Goal: Information Seeking & Learning: Learn about a topic

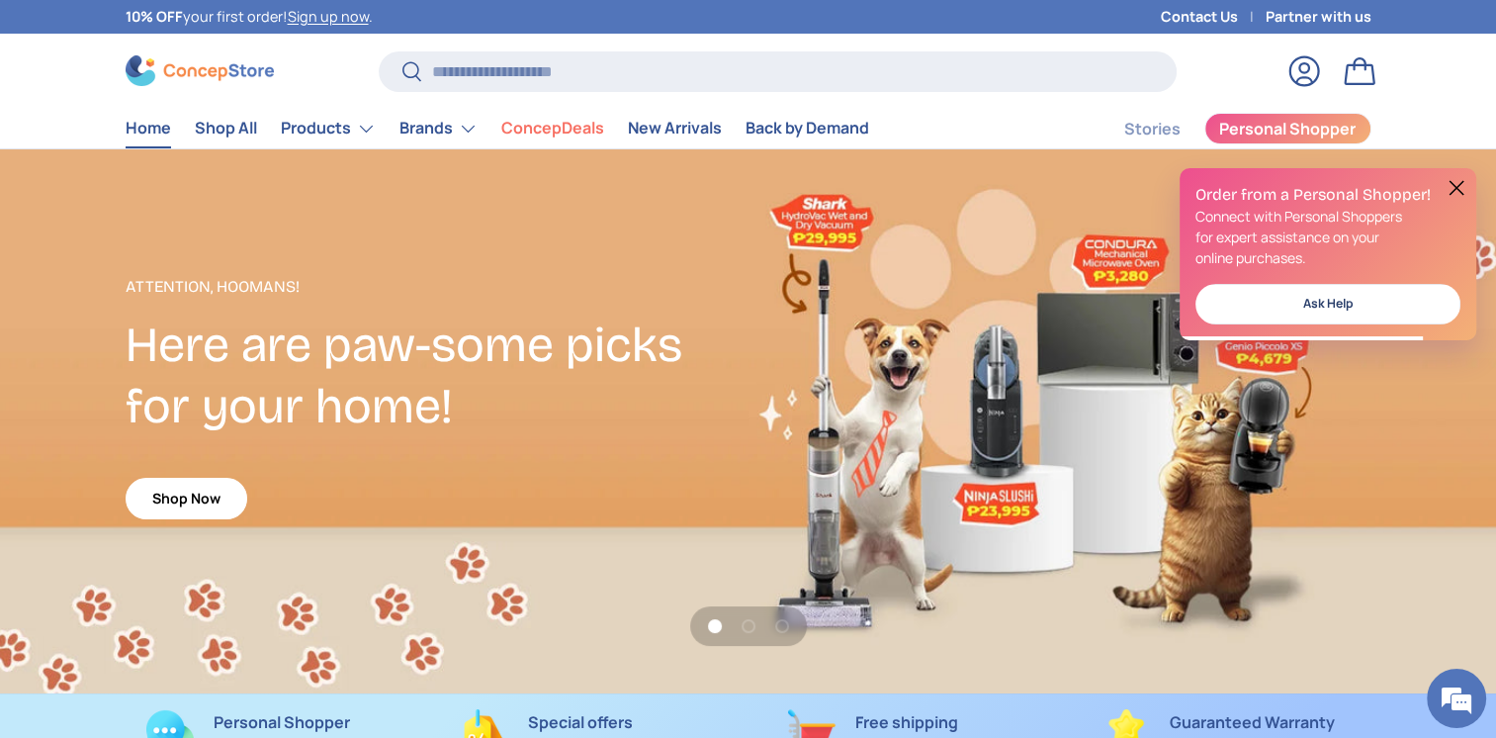
click at [1455, 188] on button at bounding box center [1457, 188] width 24 height 24
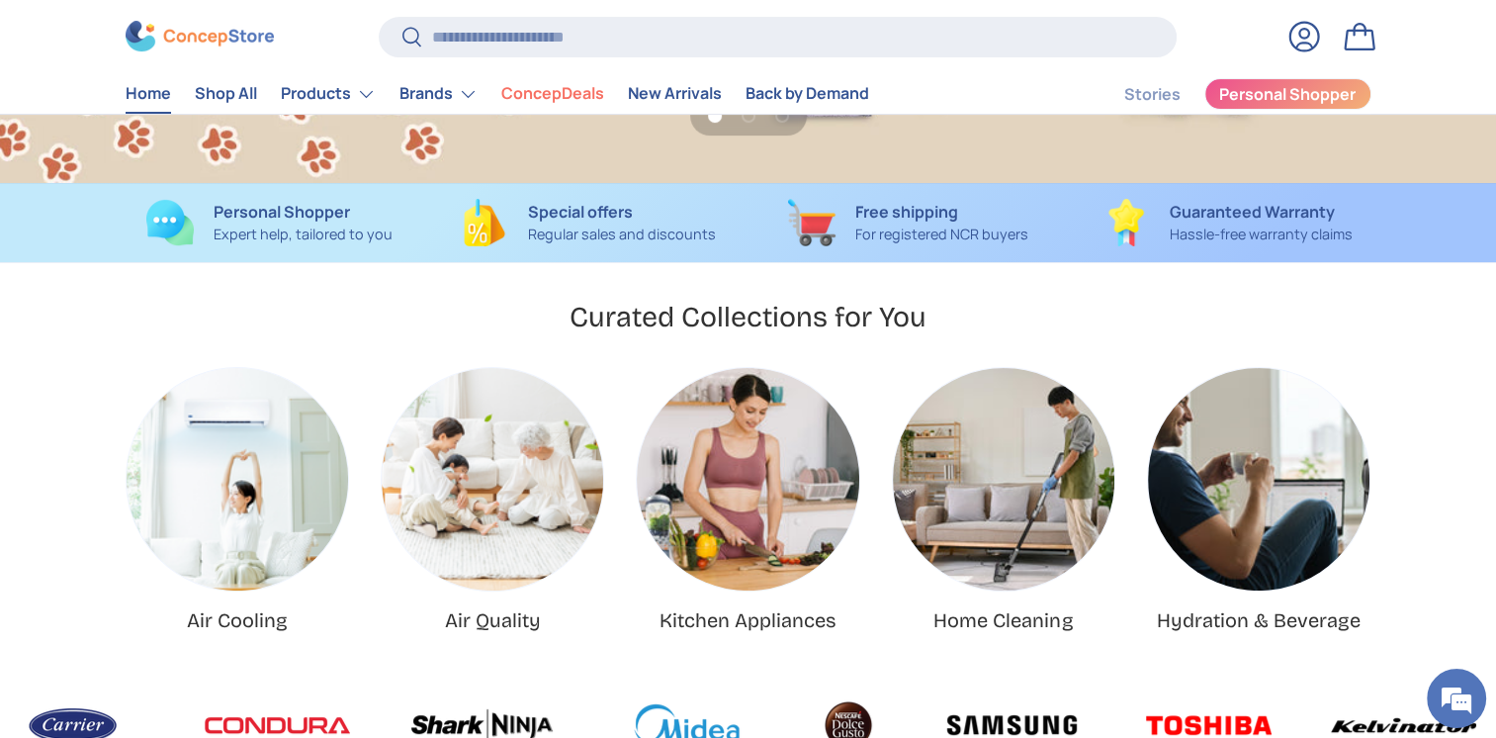
scroll to position [14, 0]
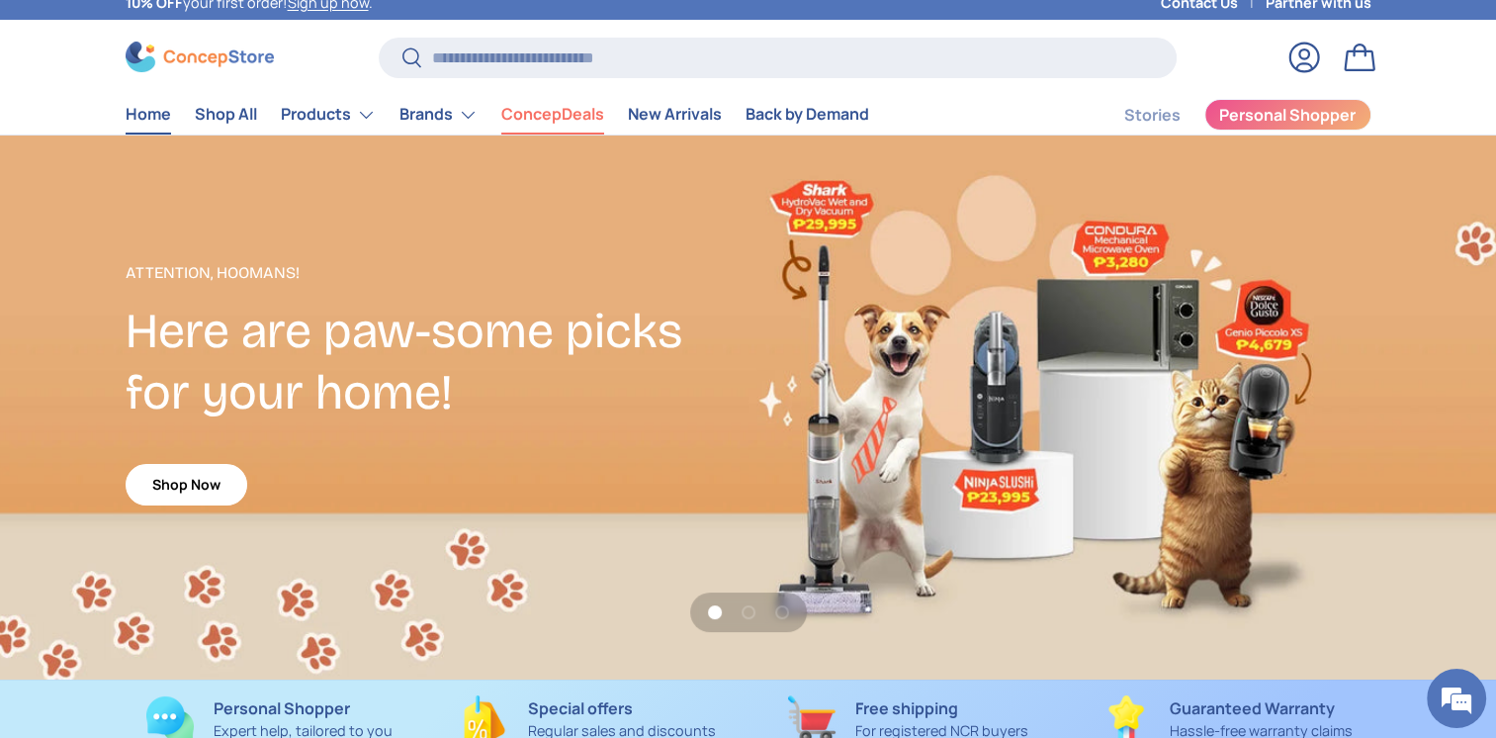
click at [530, 121] on link "ConcepDeals" at bounding box center [552, 114] width 103 height 39
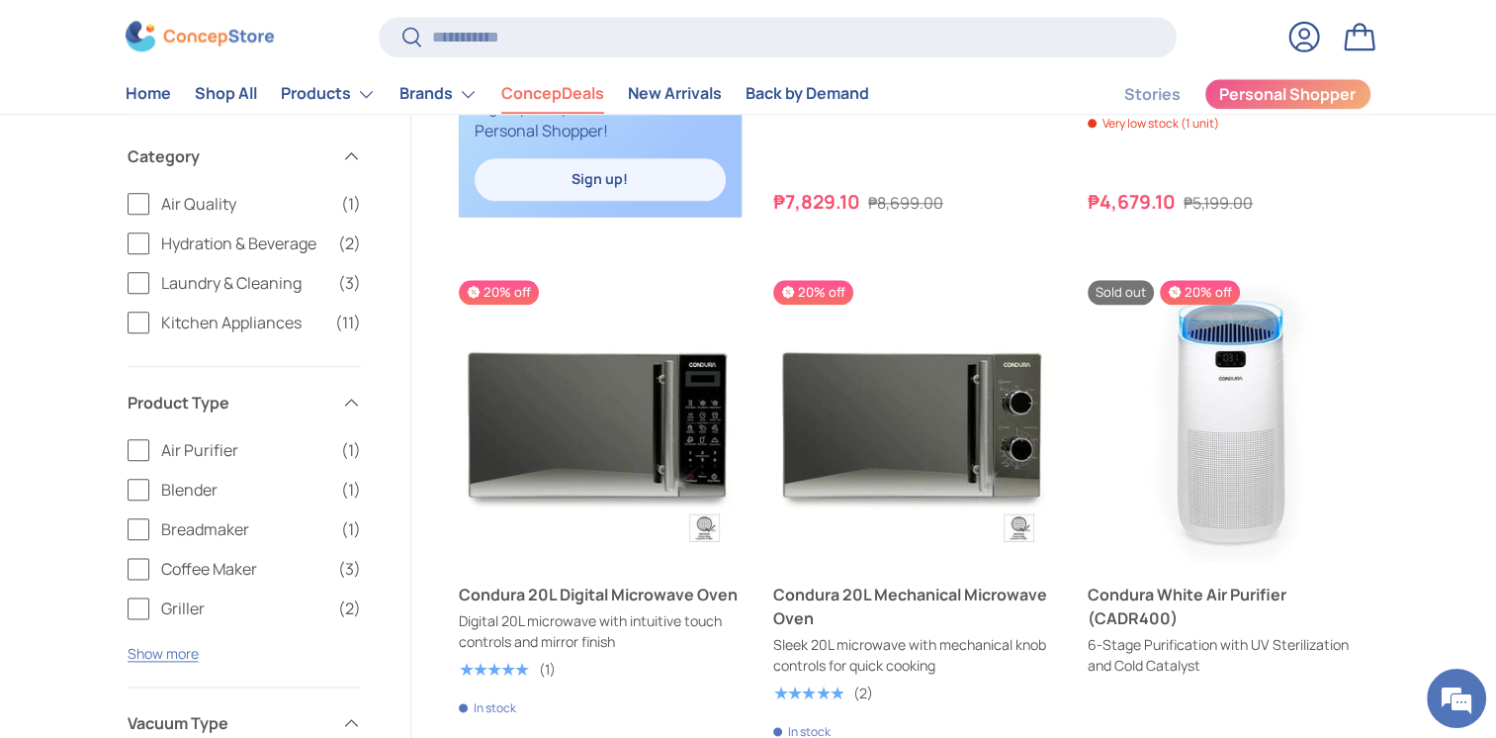
scroll to position [1863, 0]
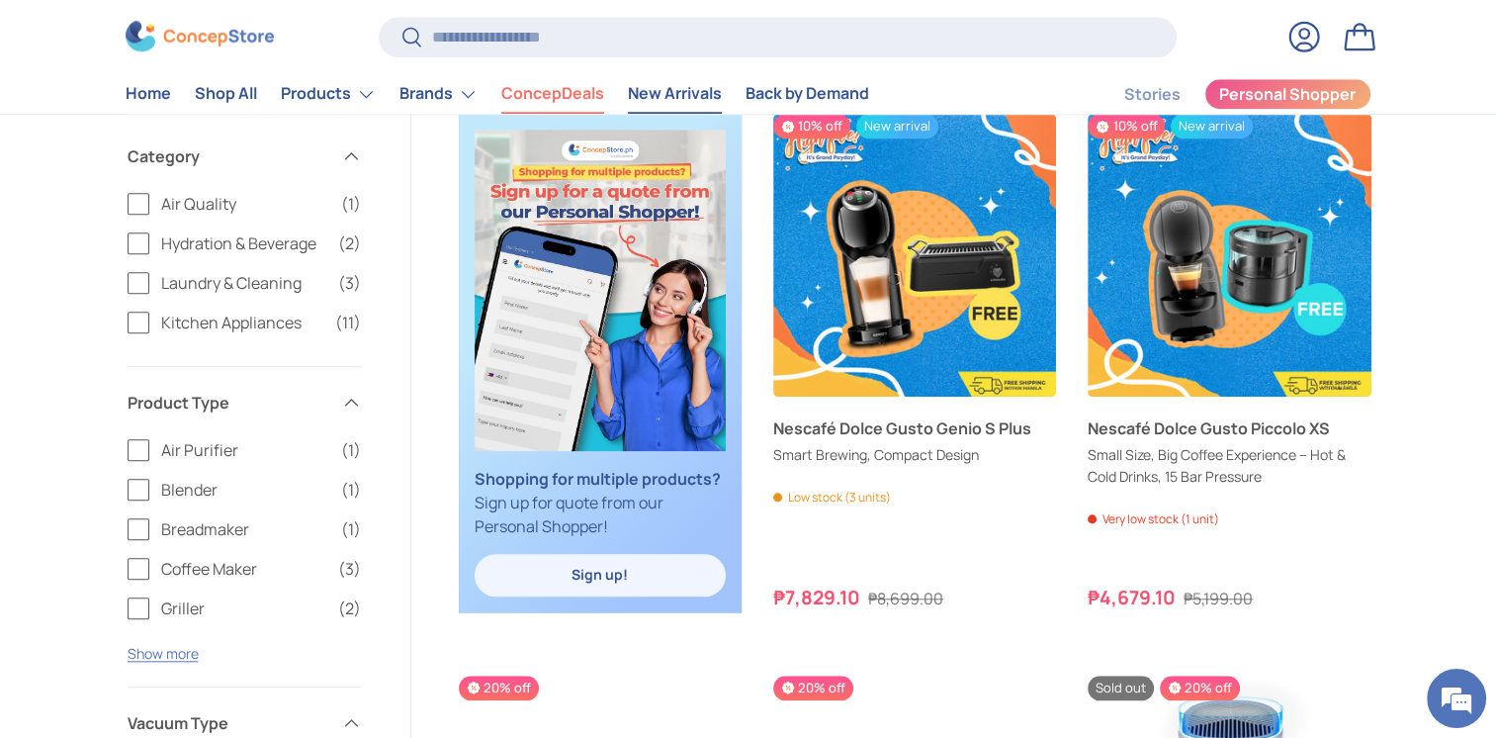
click at [650, 95] on link "New Arrivals" at bounding box center [675, 94] width 94 height 39
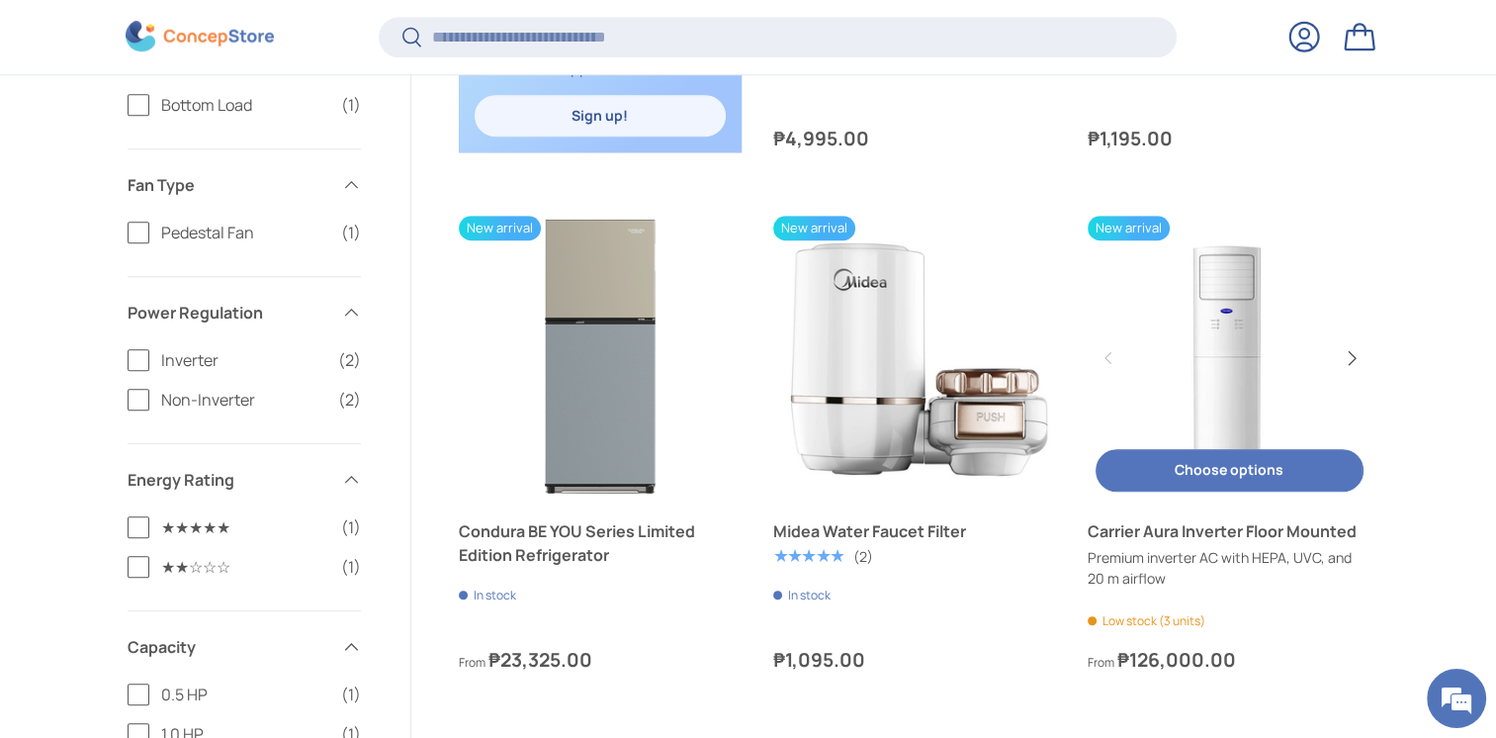
click at [1344, 361] on button "Next" at bounding box center [1351, 358] width 32 height 32
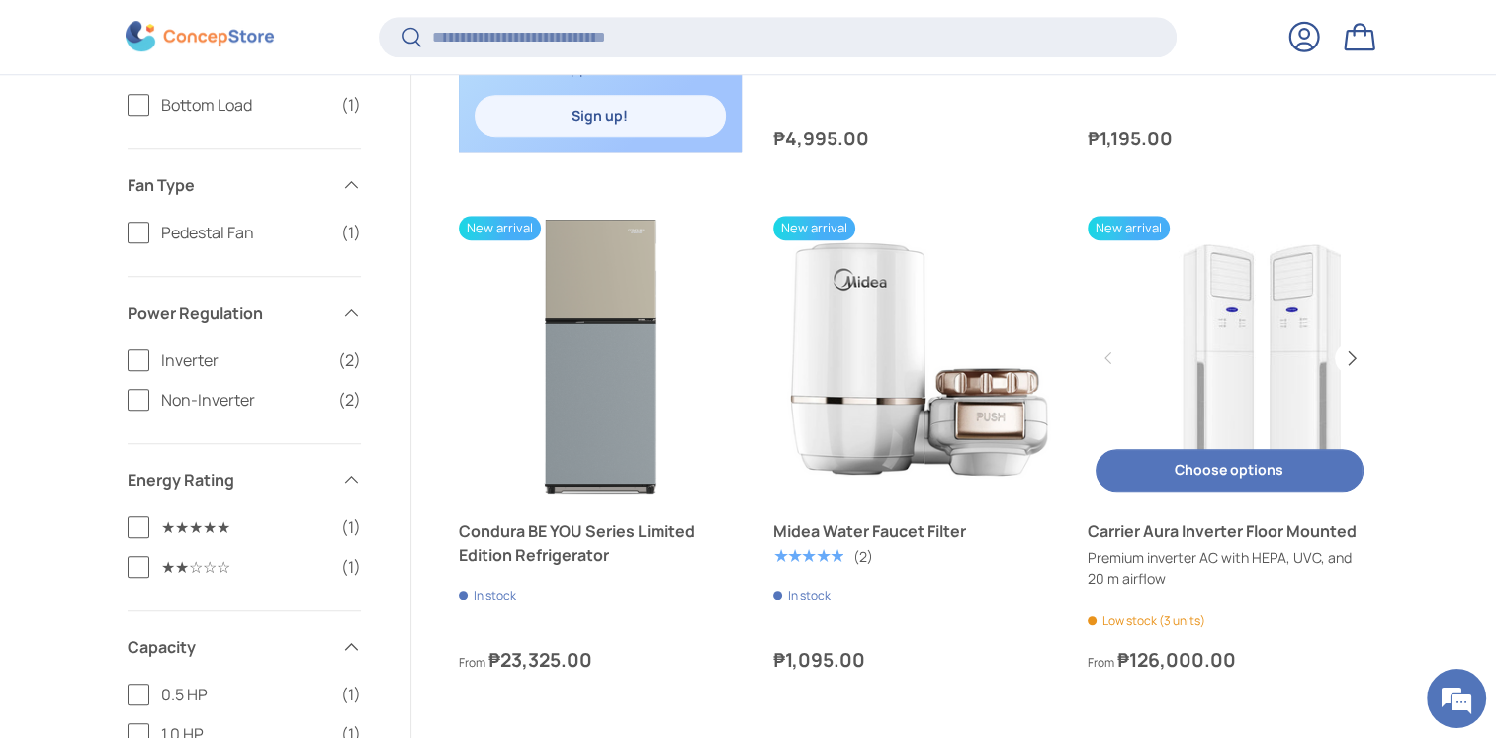
scroll to position [0, 283]
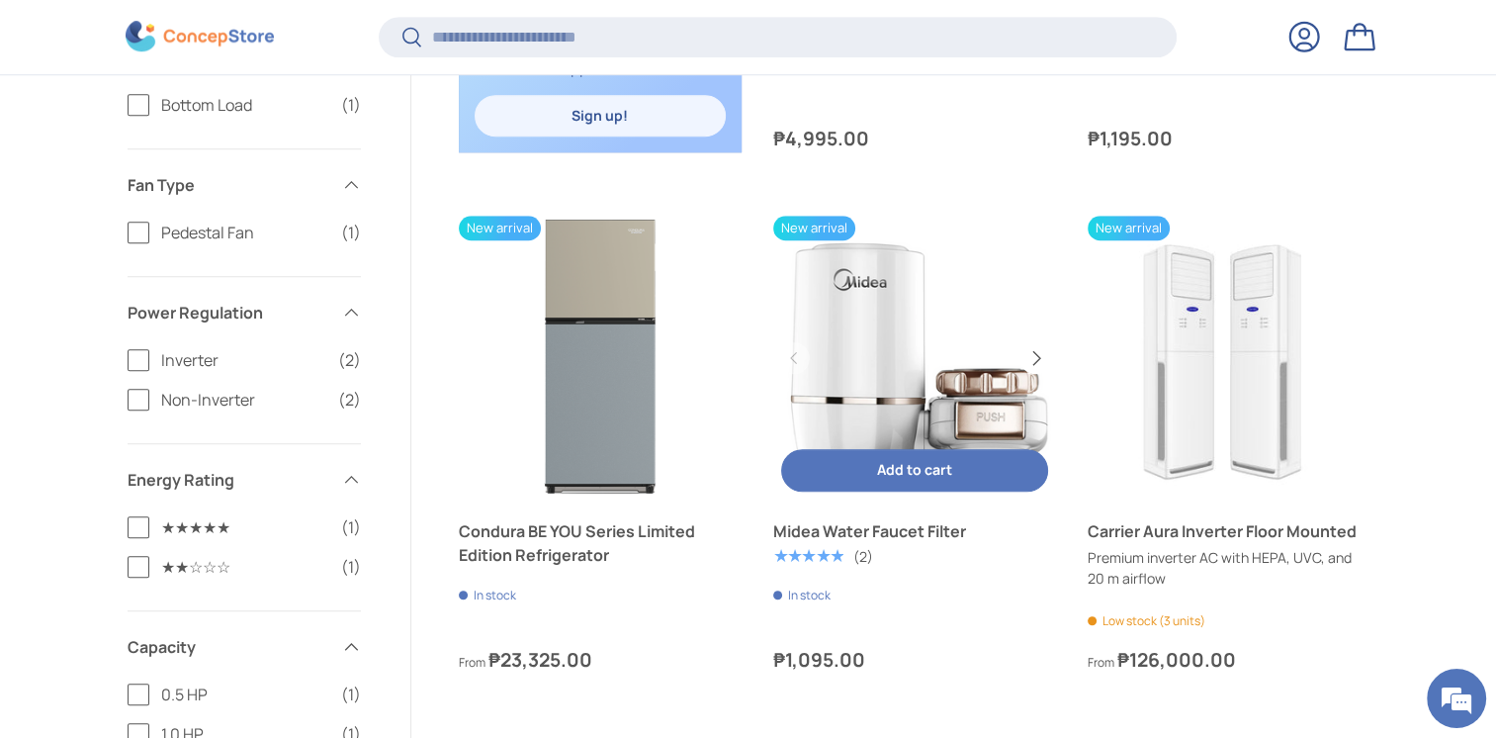
click at [1032, 359] on button "Next" at bounding box center [1035, 358] width 32 height 32
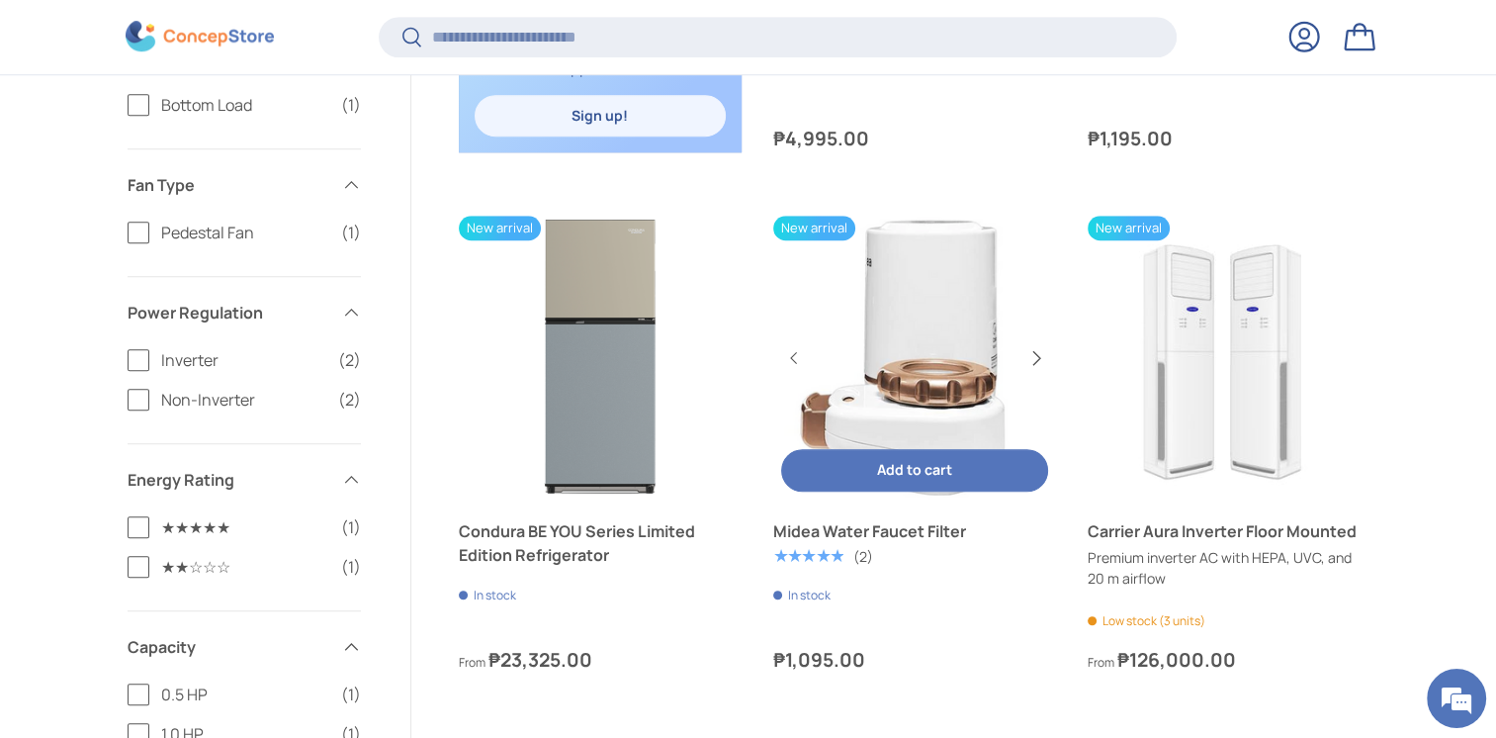
click at [1032, 359] on button "Next" at bounding box center [1035, 358] width 32 height 32
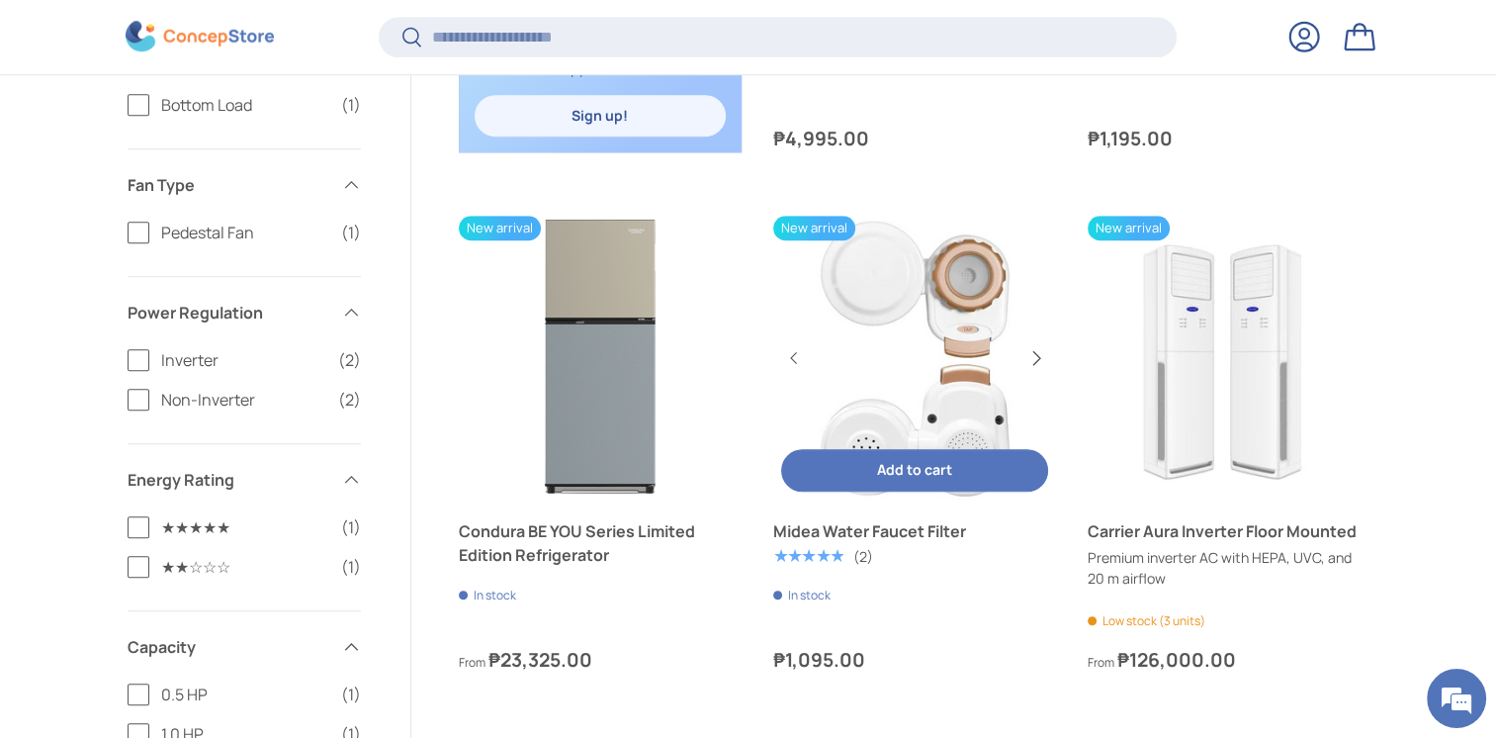
click at [1032, 359] on button "Next" at bounding box center [1035, 358] width 32 height 32
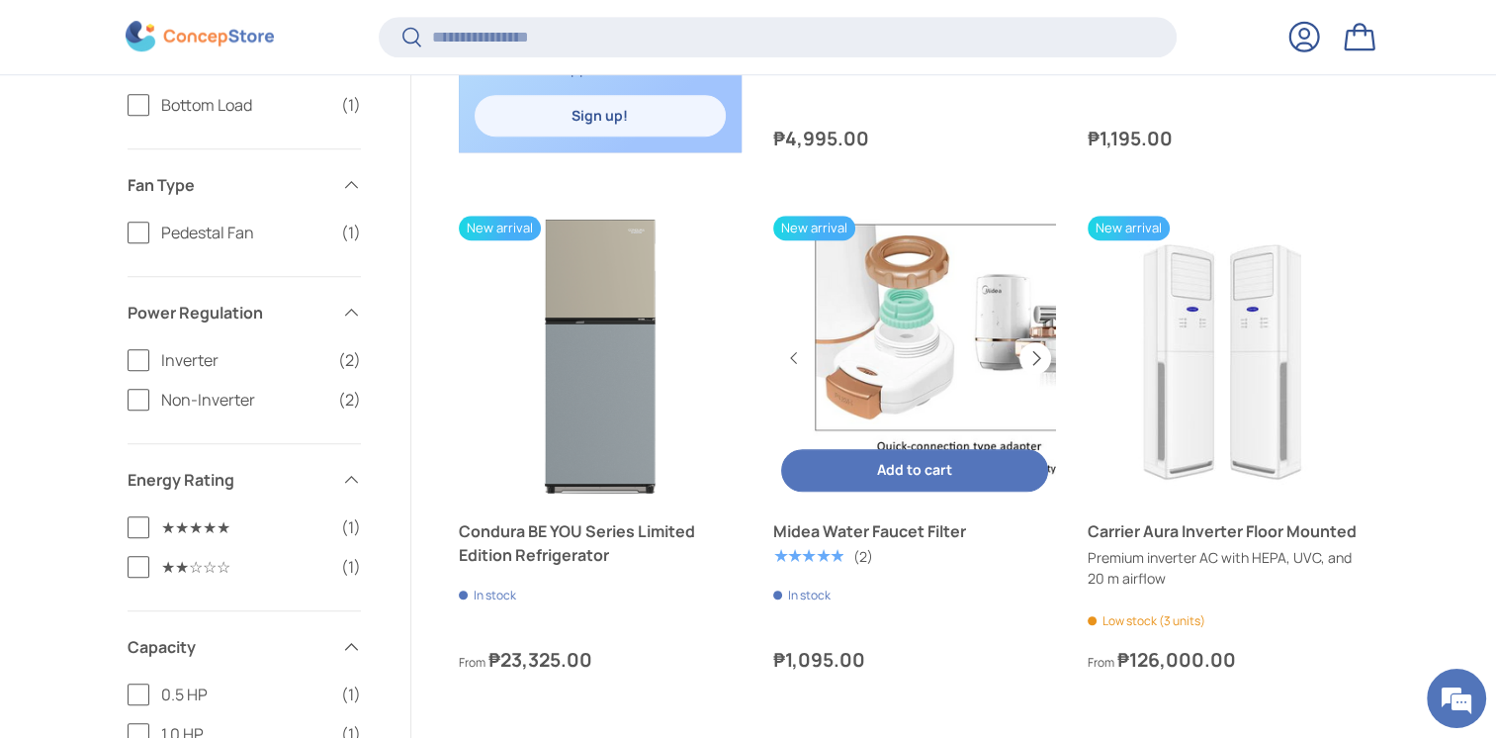
scroll to position [0, 849]
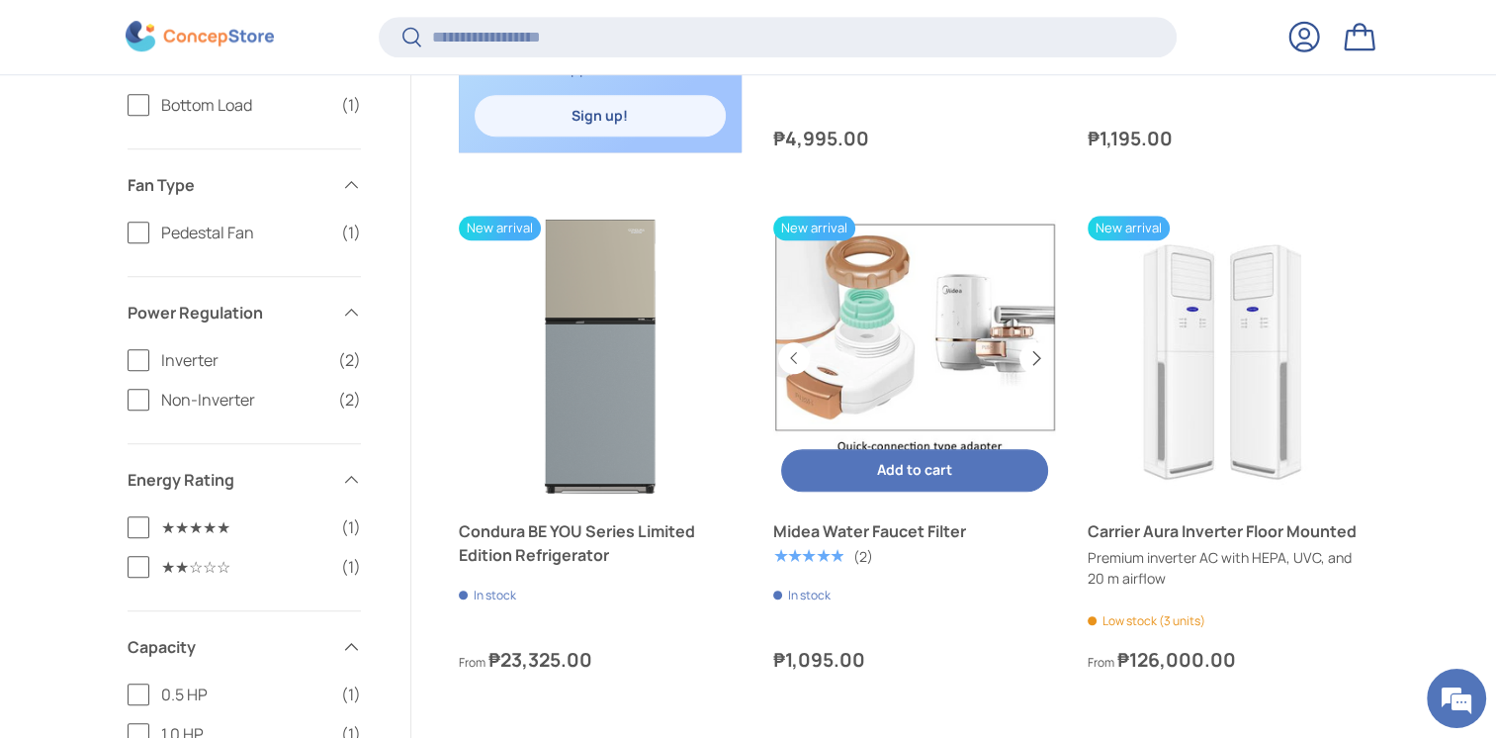
click at [1032, 359] on button "Next" at bounding box center [1035, 358] width 32 height 32
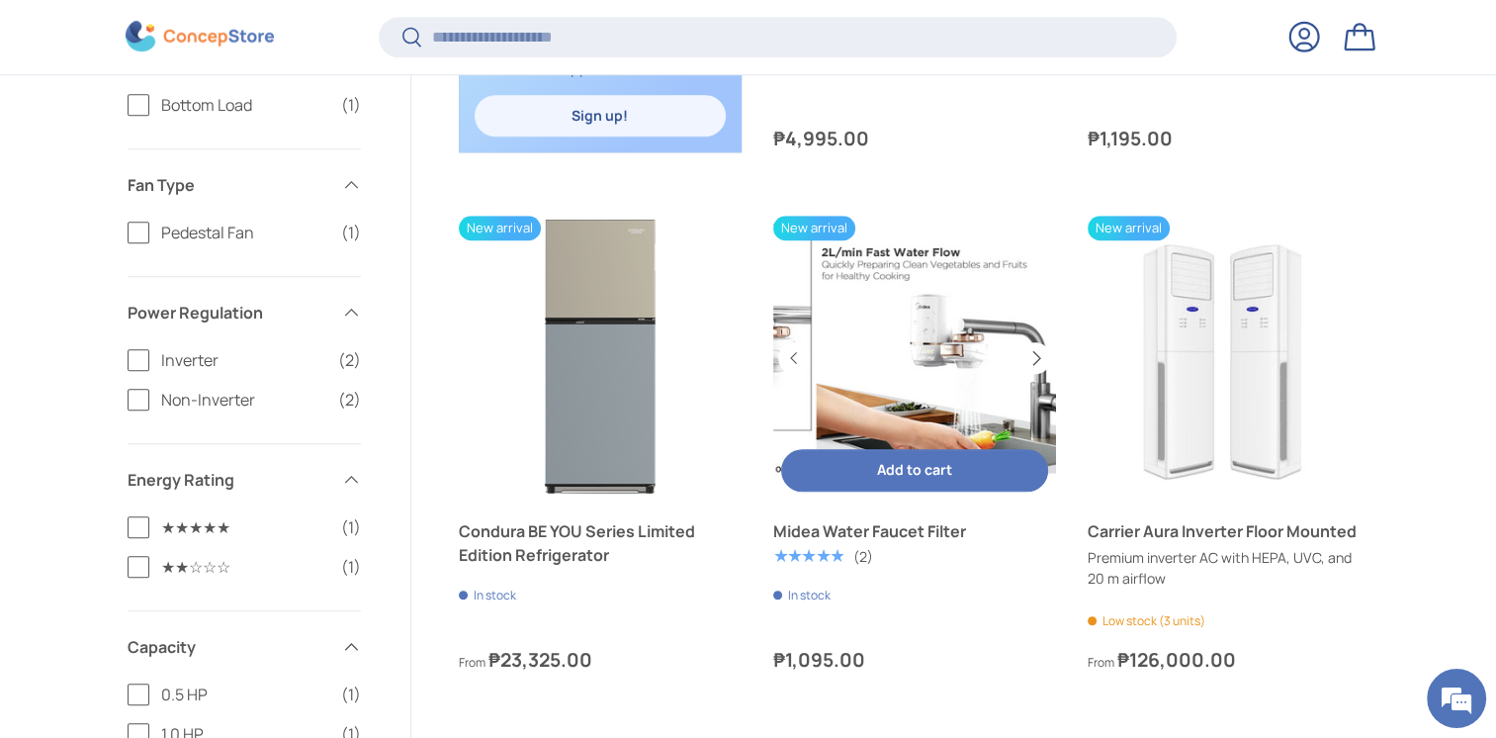
scroll to position [0, 1132]
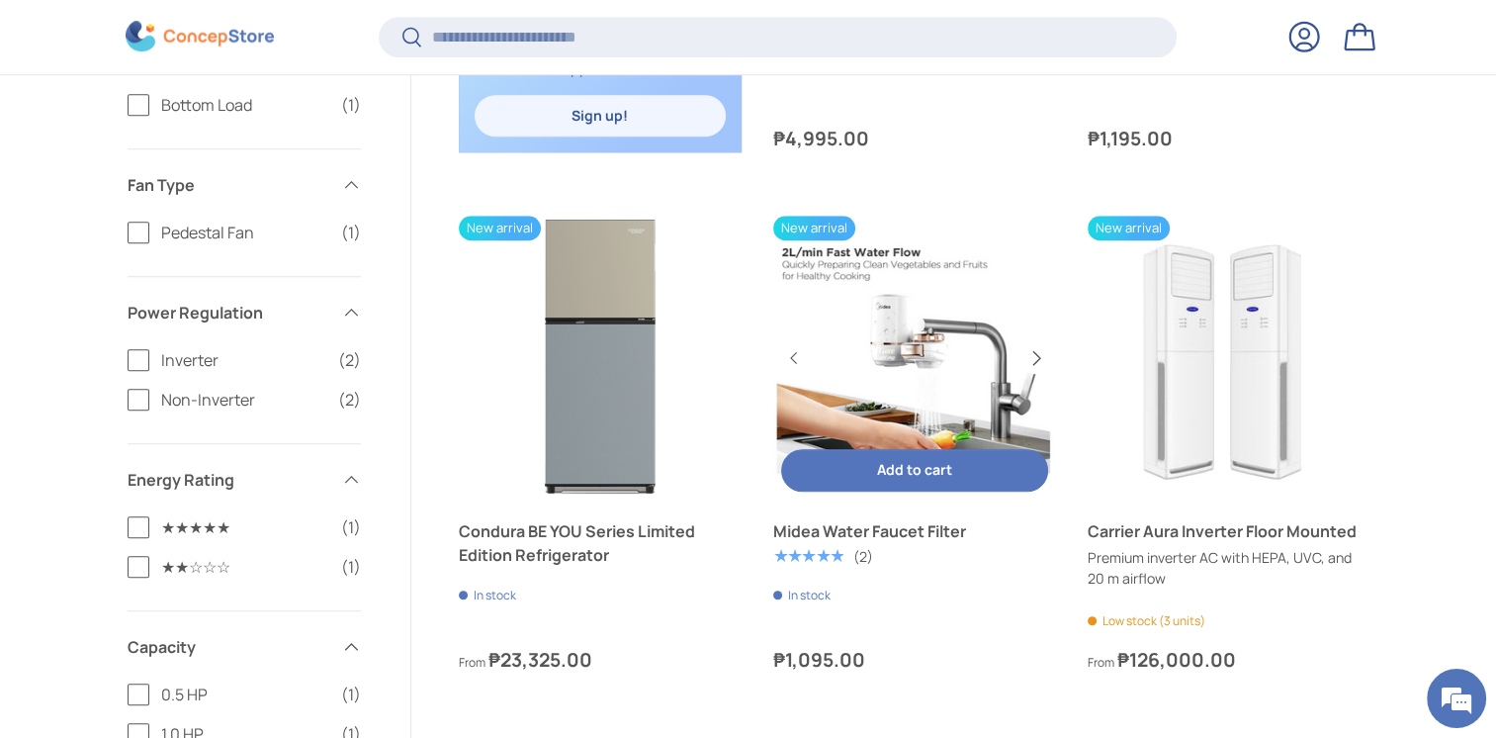
click at [1032, 359] on button "Next" at bounding box center [1035, 358] width 32 height 32
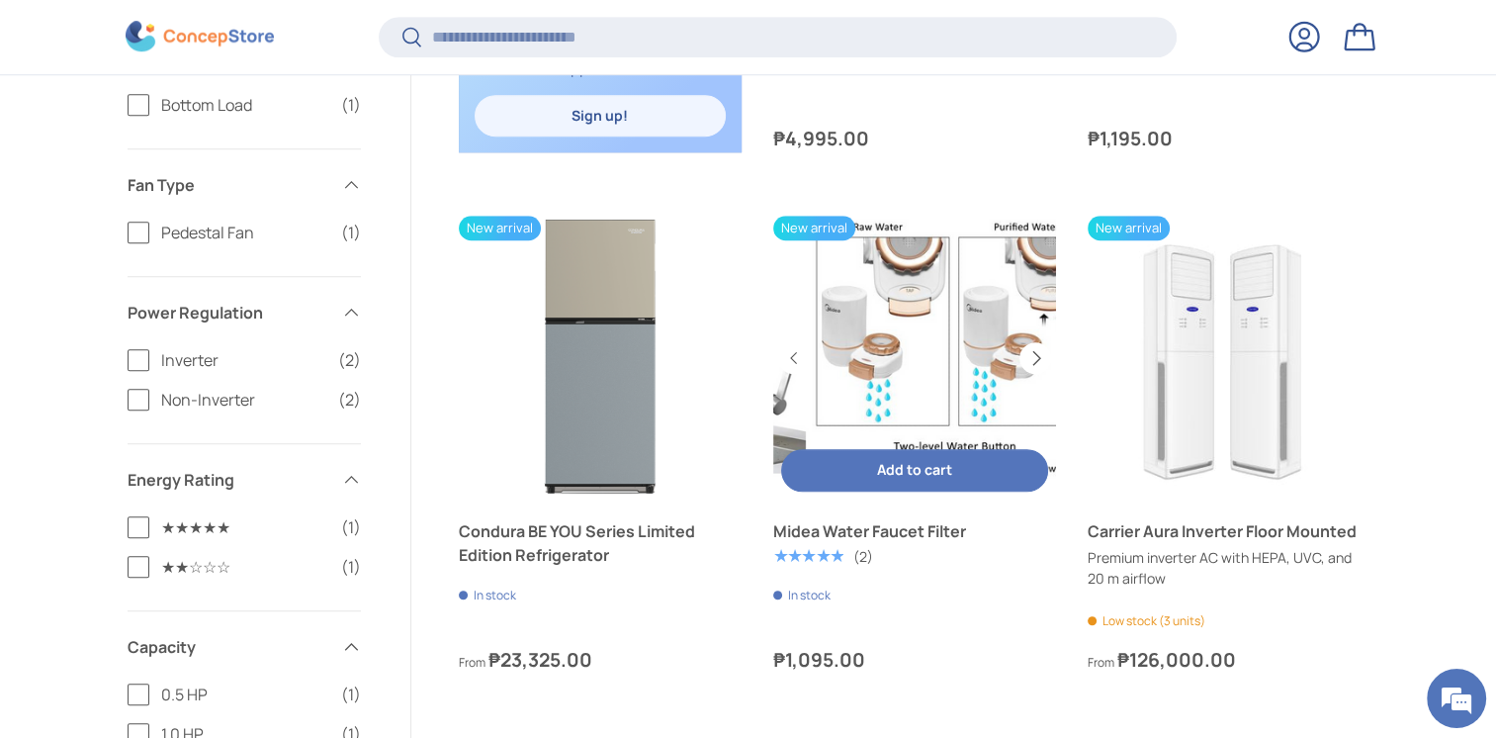
scroll to position [0, 1416]
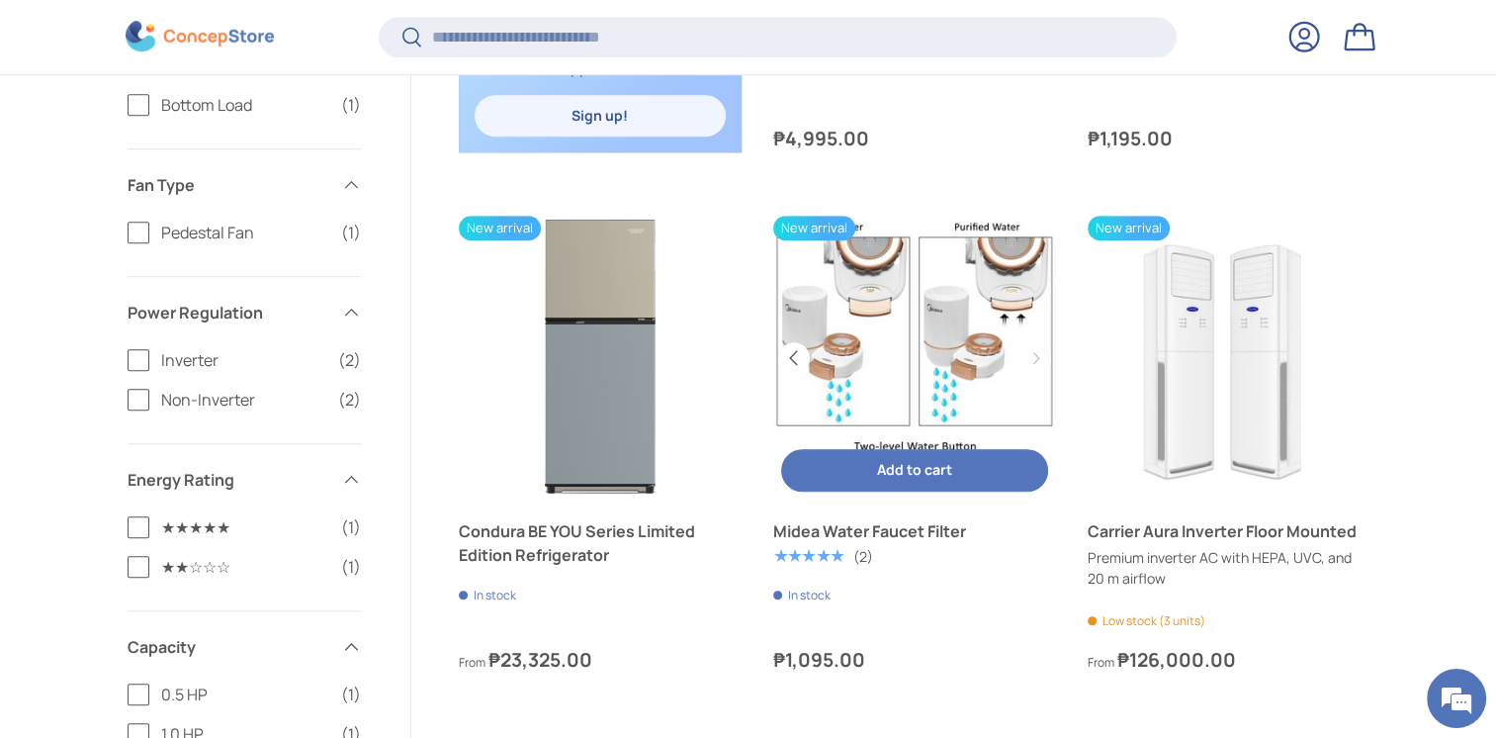
click at [793, 358] on button "Previous" at bounding box center [794, 358] width 32 height 32
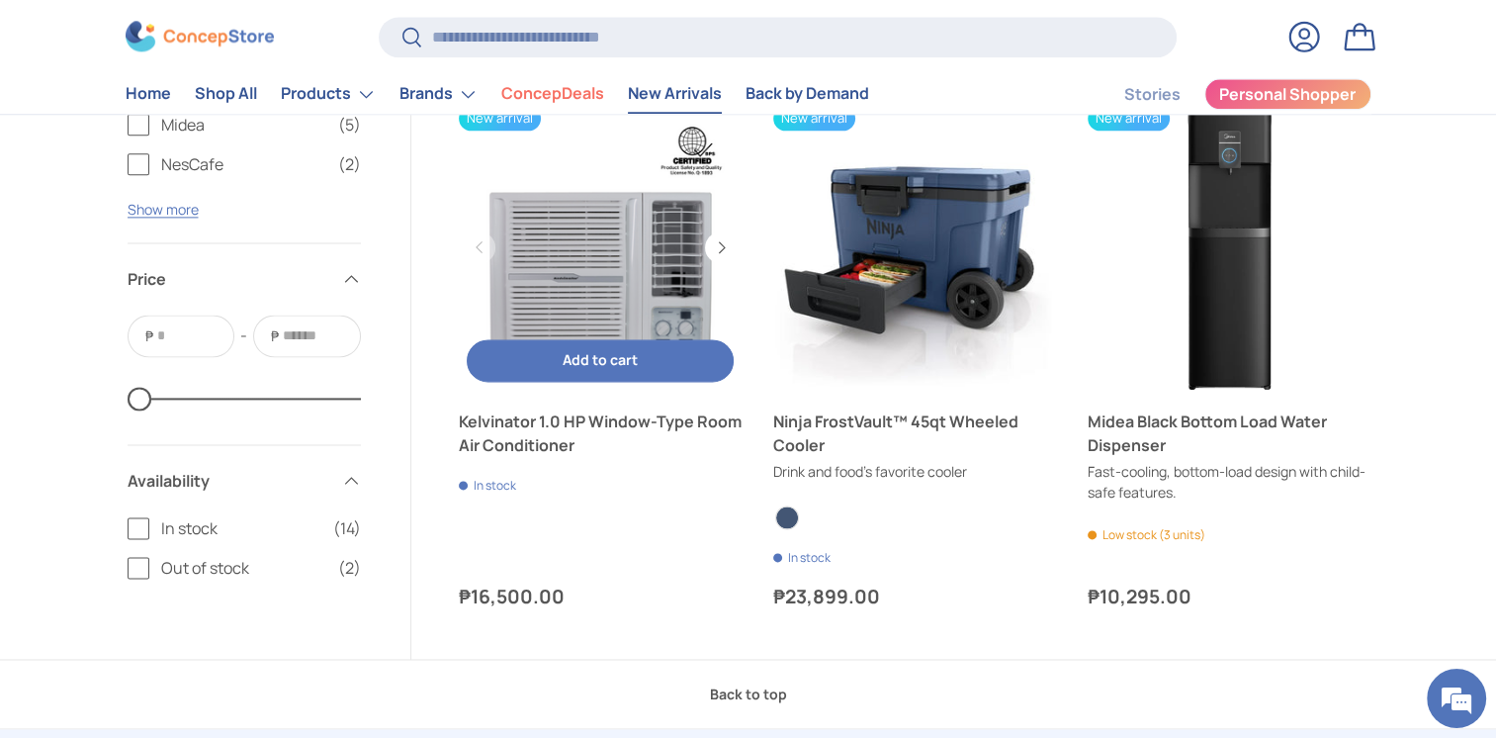
scroll to position [2583, 0]
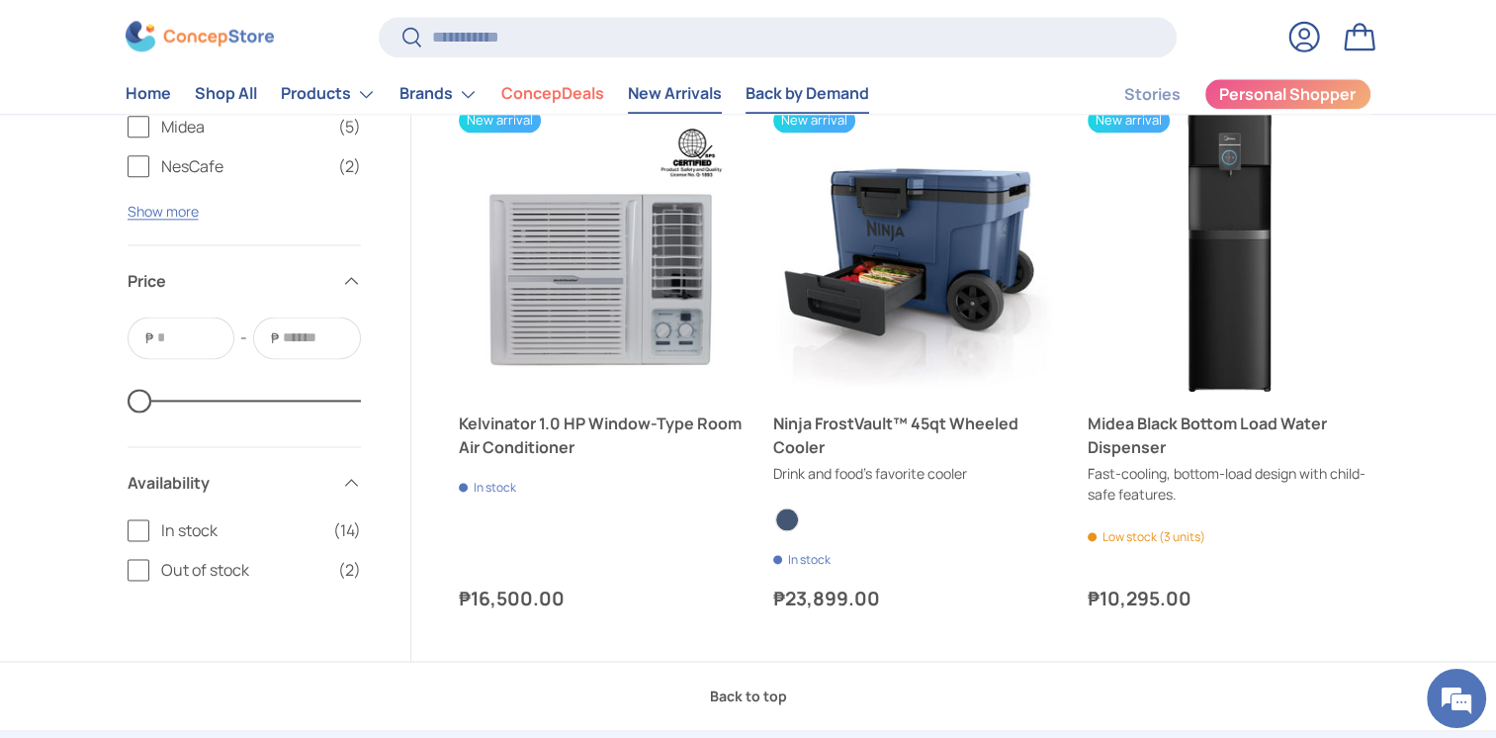
click at [791, 89] on link "Back by Demand" at bounding box center [807, 94] width 124 height 39
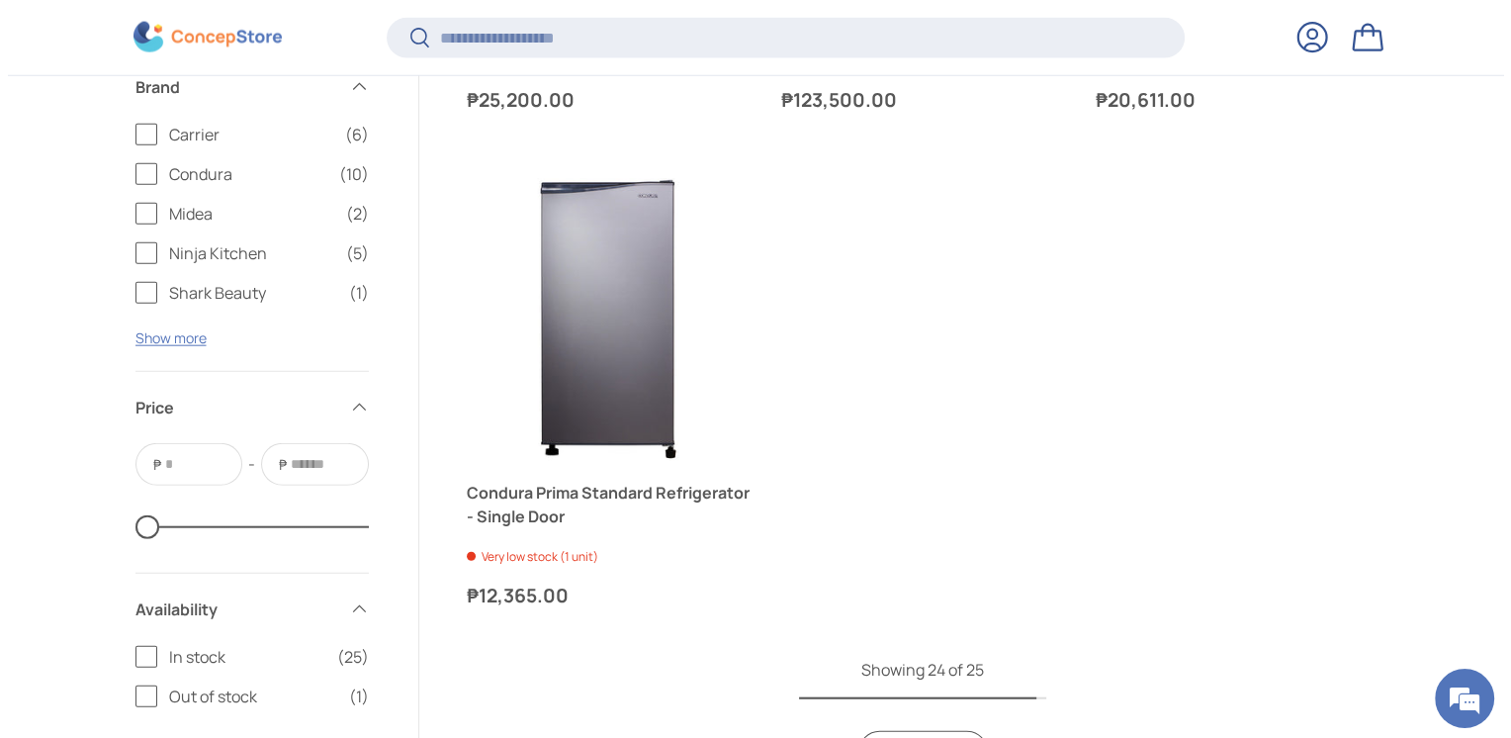
scroll to position [4649, 0]
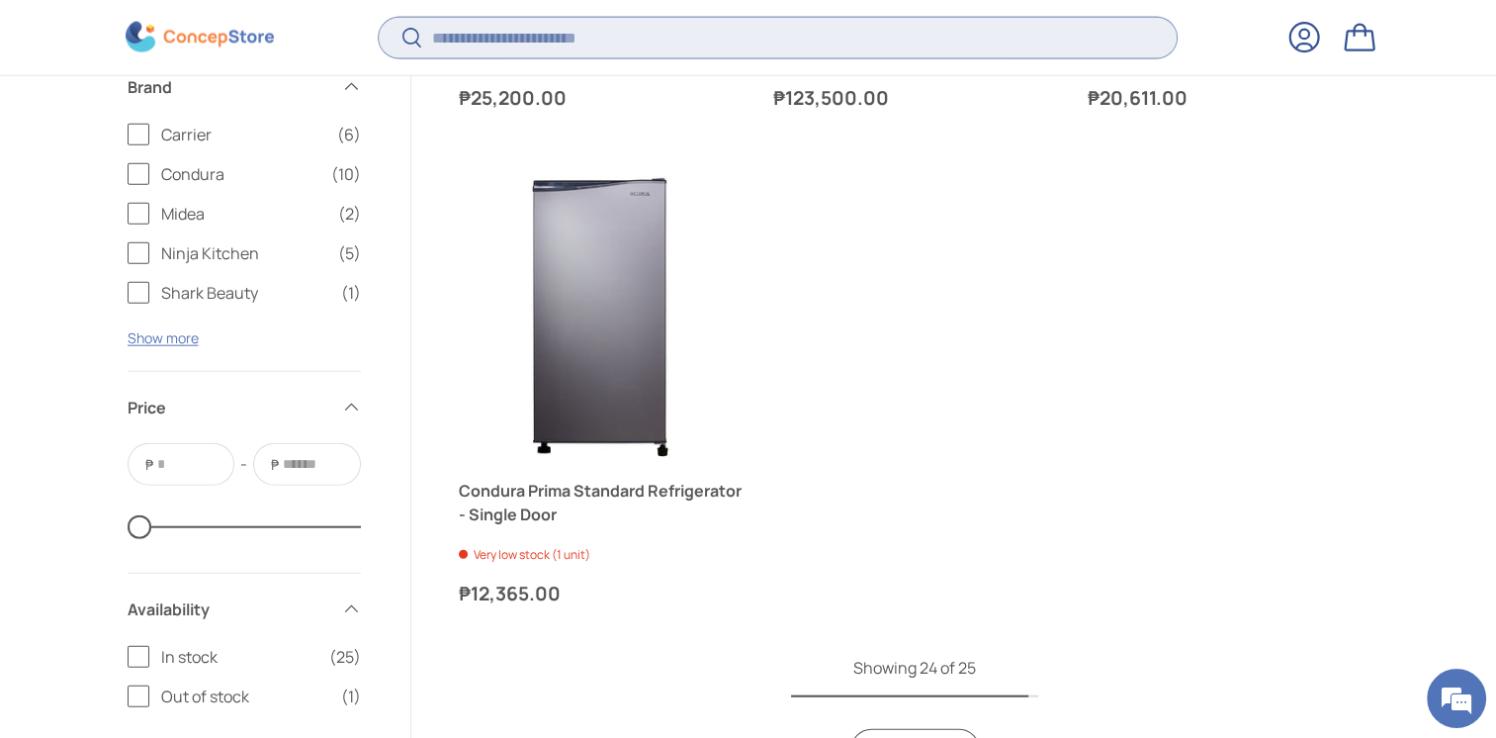
click at [486, 30] on input "Search" at bounding box center [777, 37] width 797 height 41
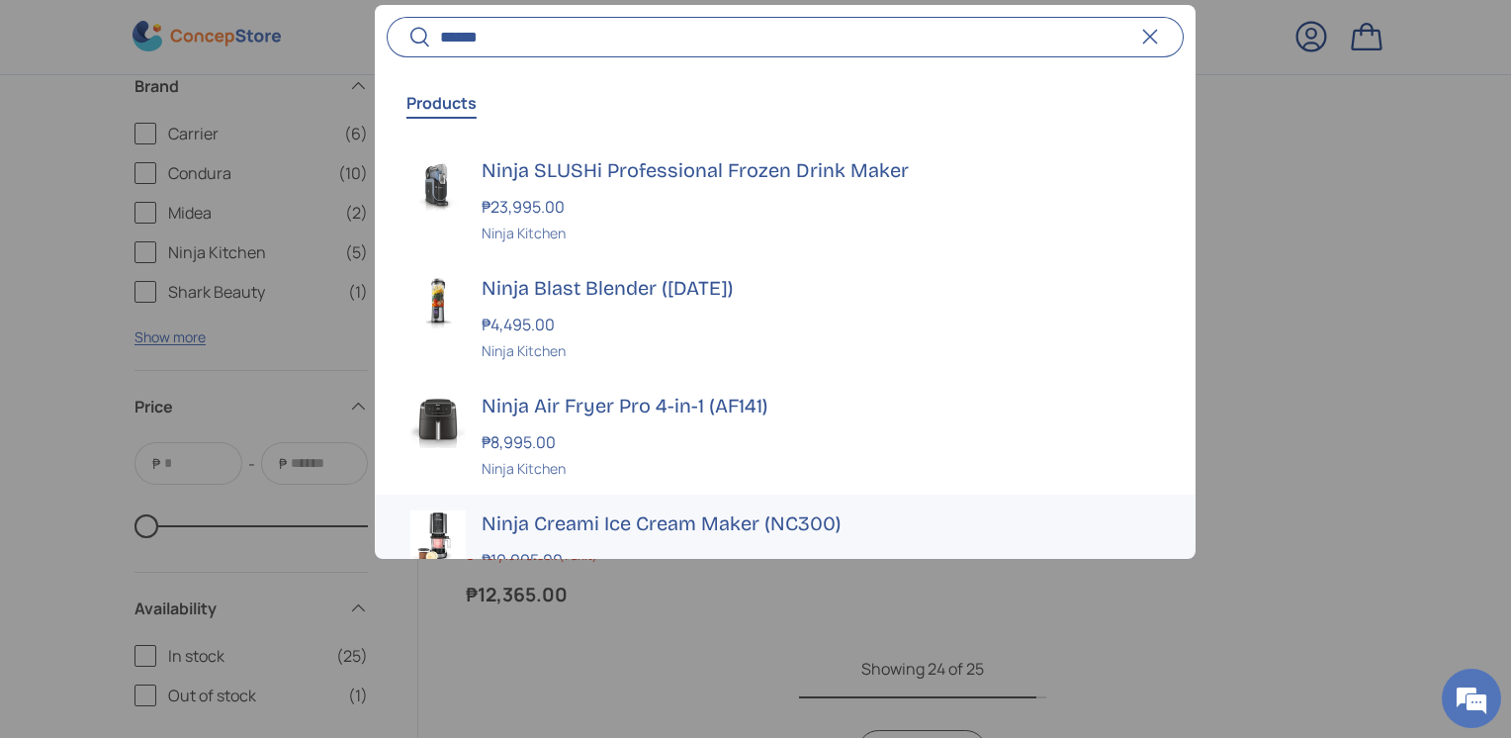
type input "*****"
click at [691, 510] on h3 "Ninja Creami Ice Cream Maker (NC300)" at bounding box center [821, 524] width 678 height 28
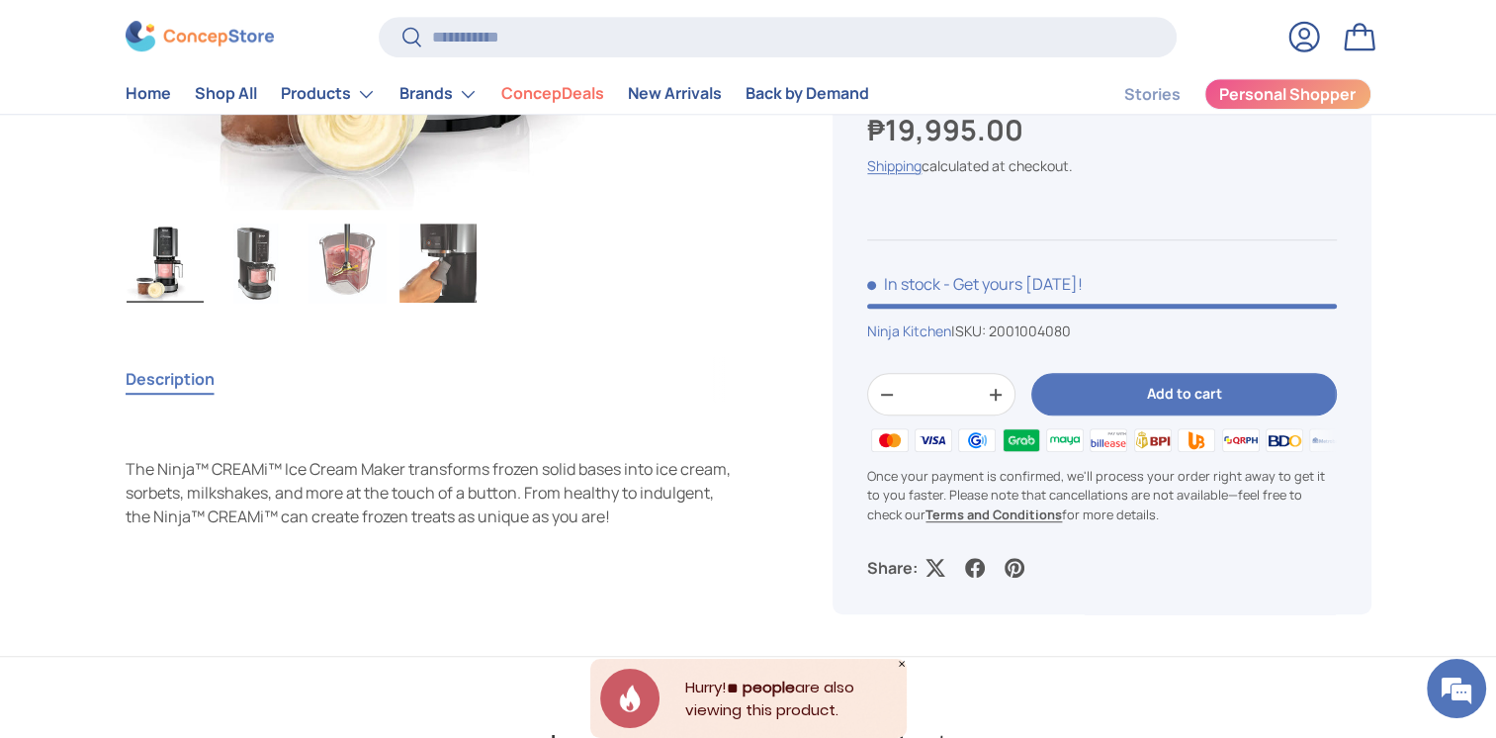
scroll to position [1088, 0]
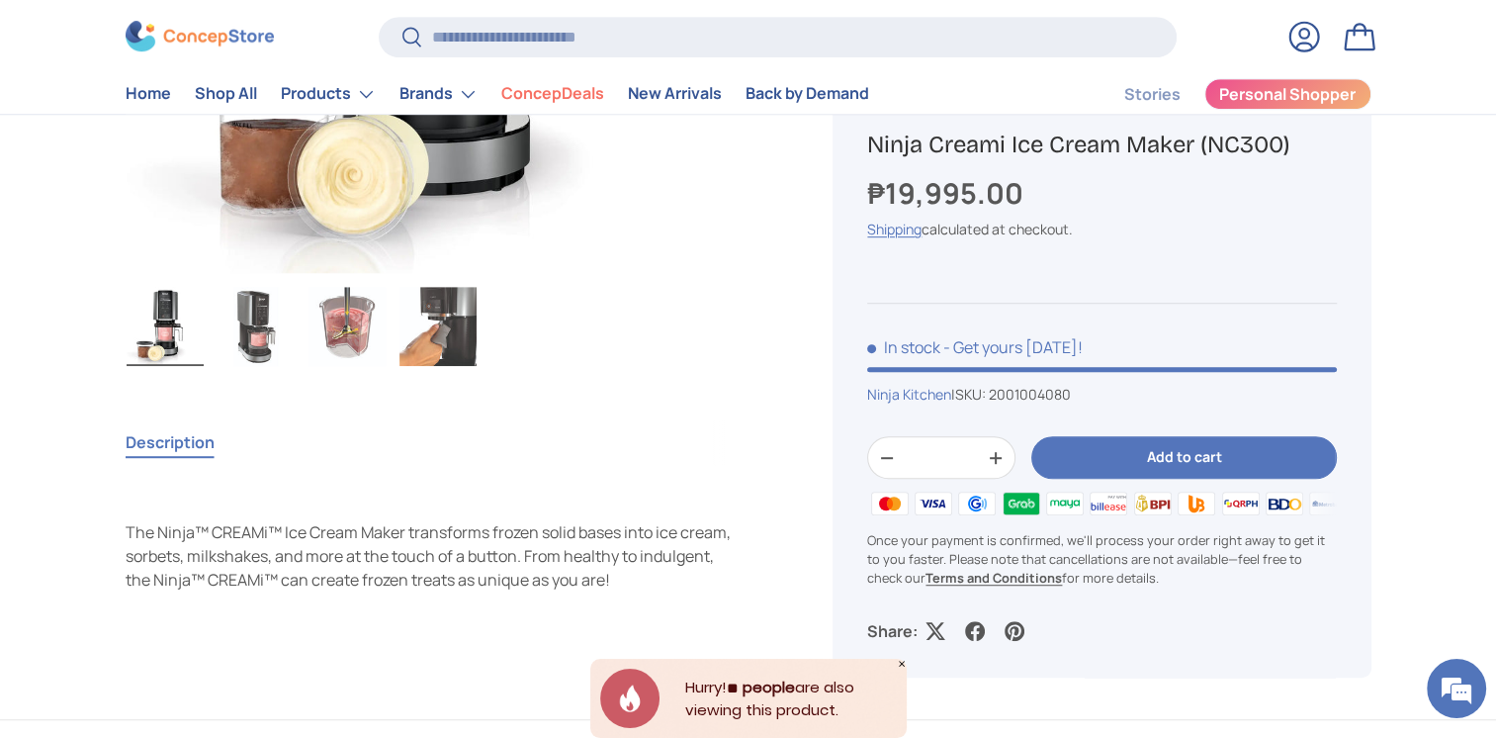
click at [237, 344] on img "Gallery Viewer" at bounding box center [256, 326] width 77 height 79
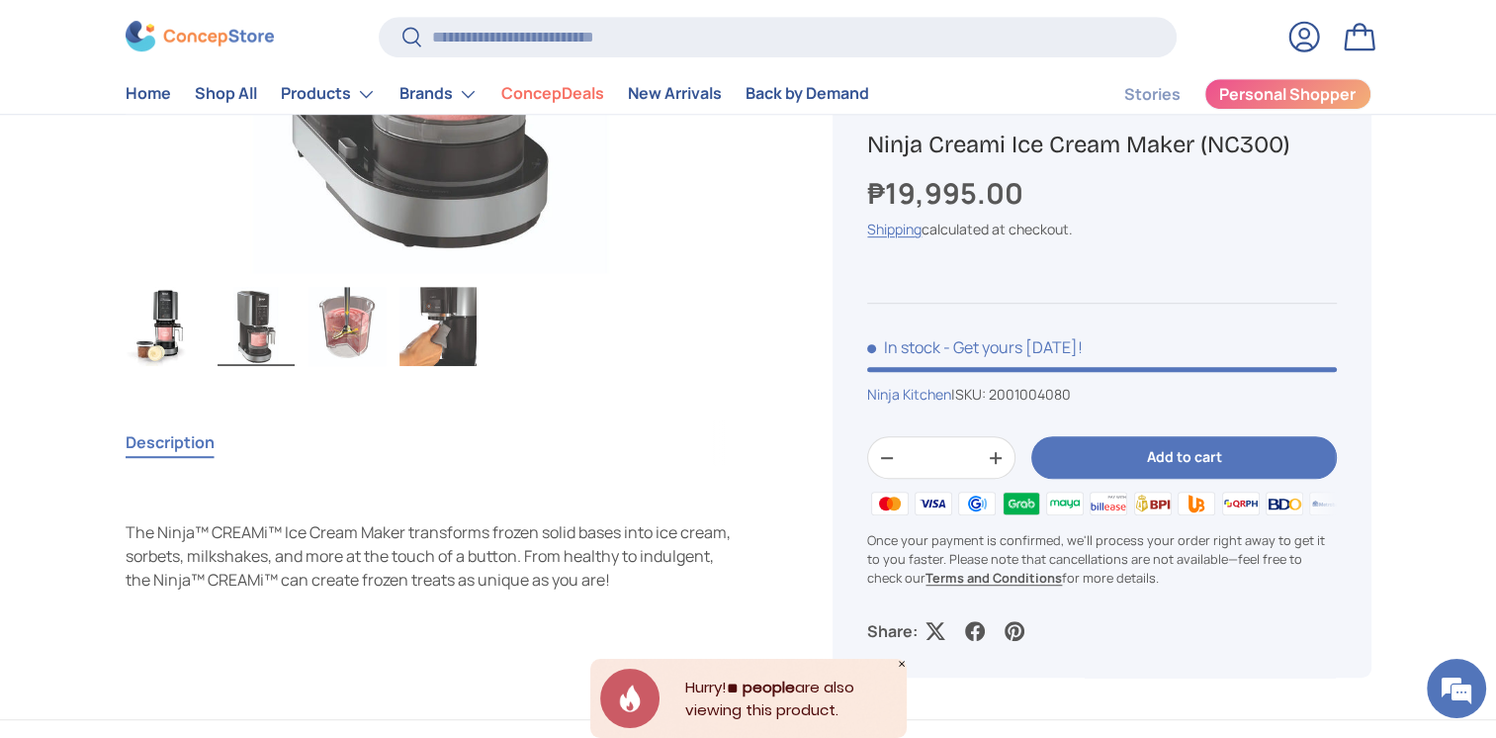
click at [356, 334] on img "Gallery Viewer" at bounding box center [346, 326] width 77 height 79
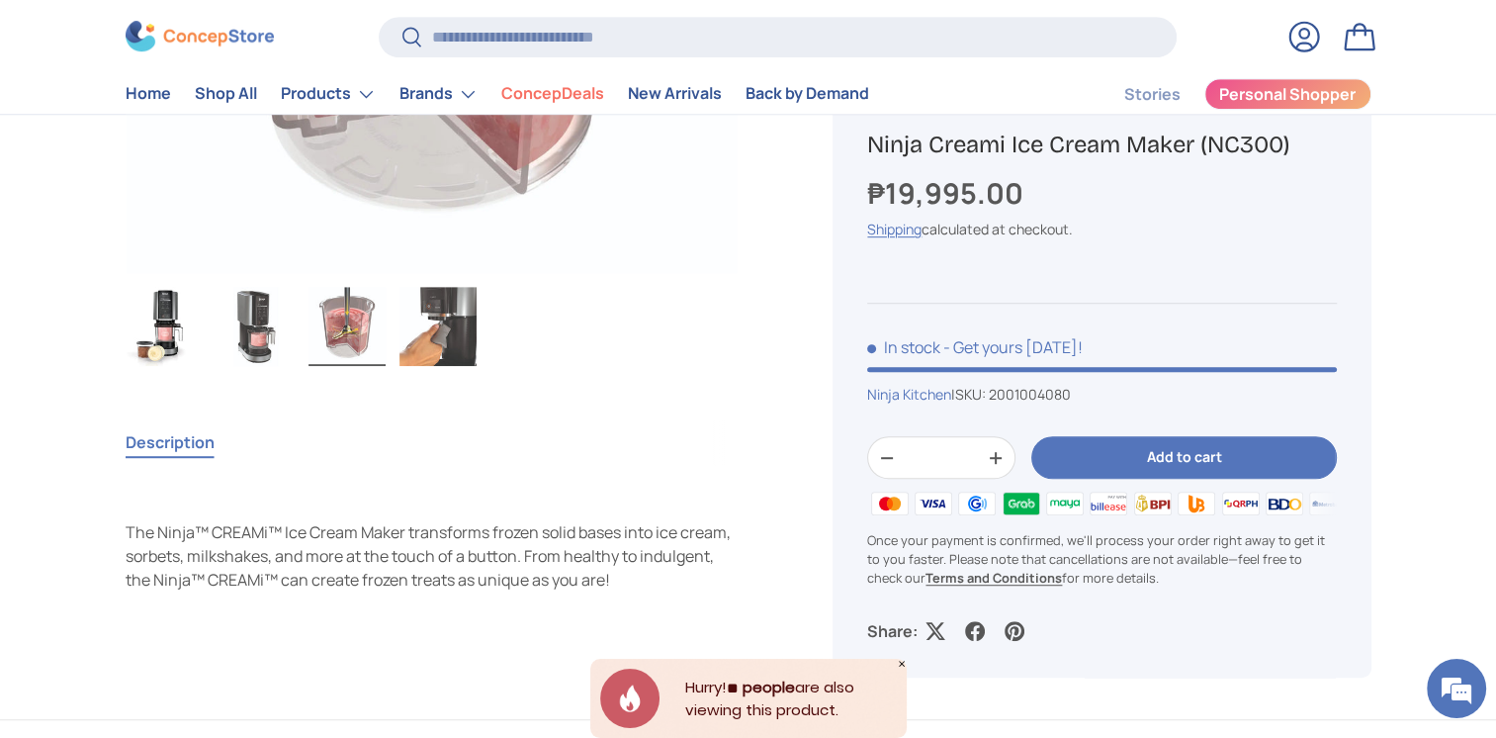
click at [407, 342] on img "Gallery Viewer" at bounding box center [437, 326] width 77 height 79
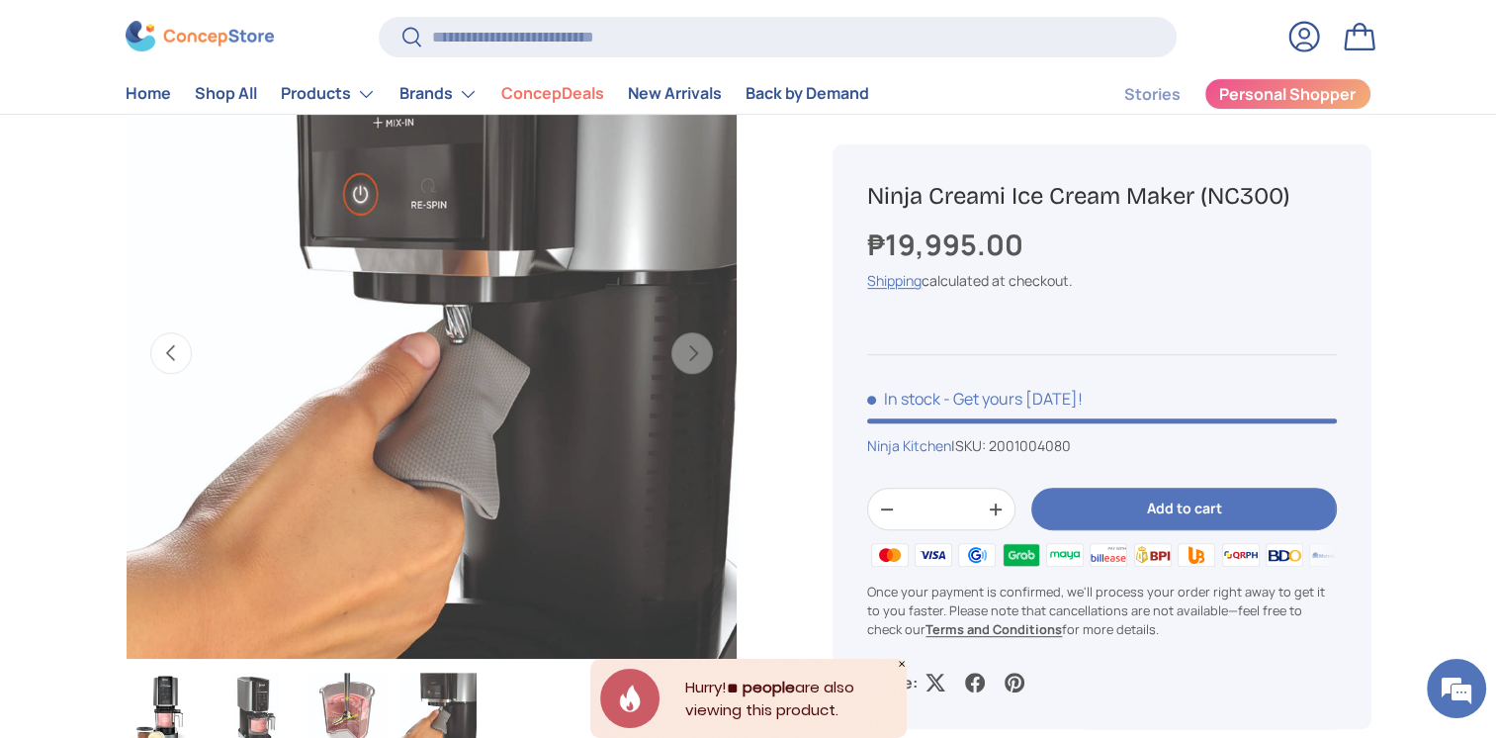
scroll to position [692, 0]
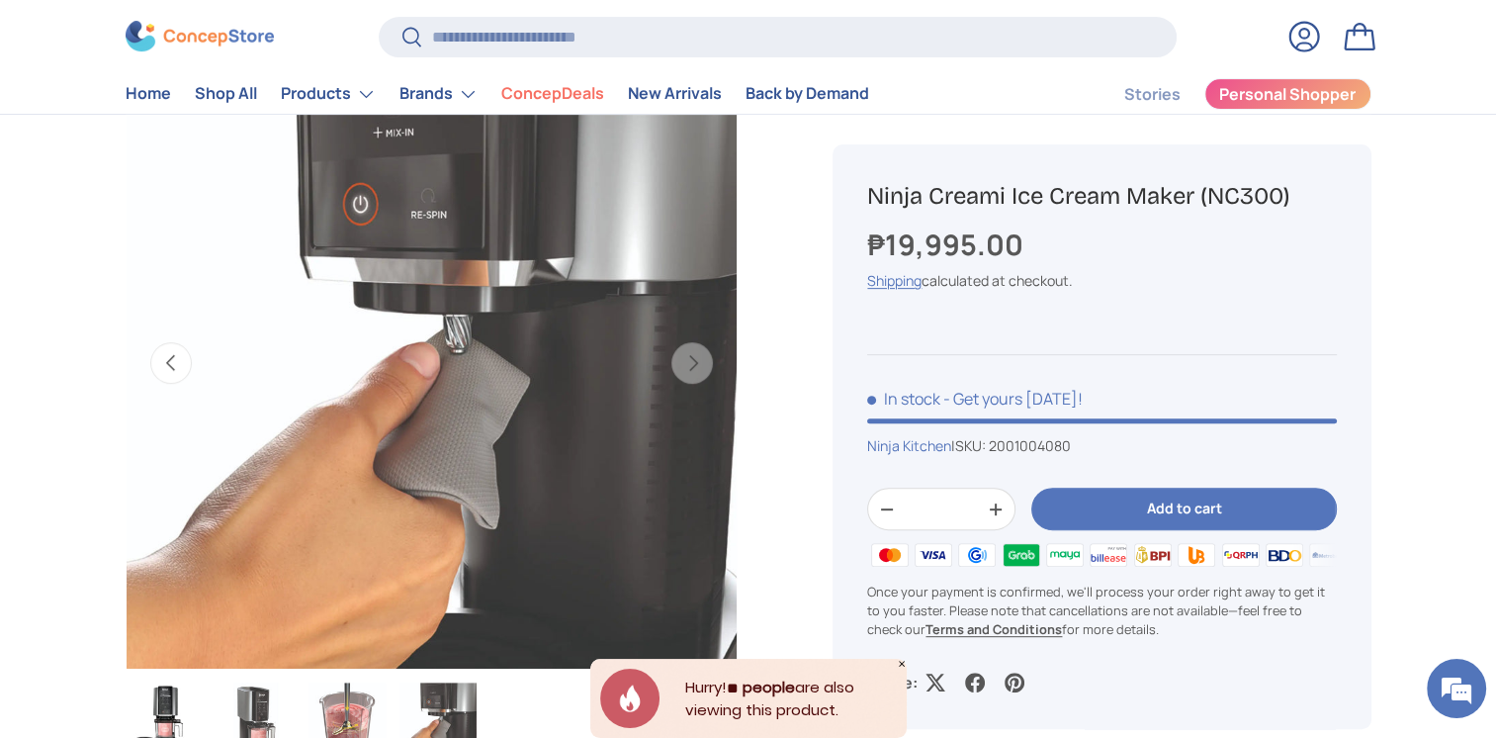
click at [178, 362] on button "Previous" at bounding box center [171, 363] width 42 height 42
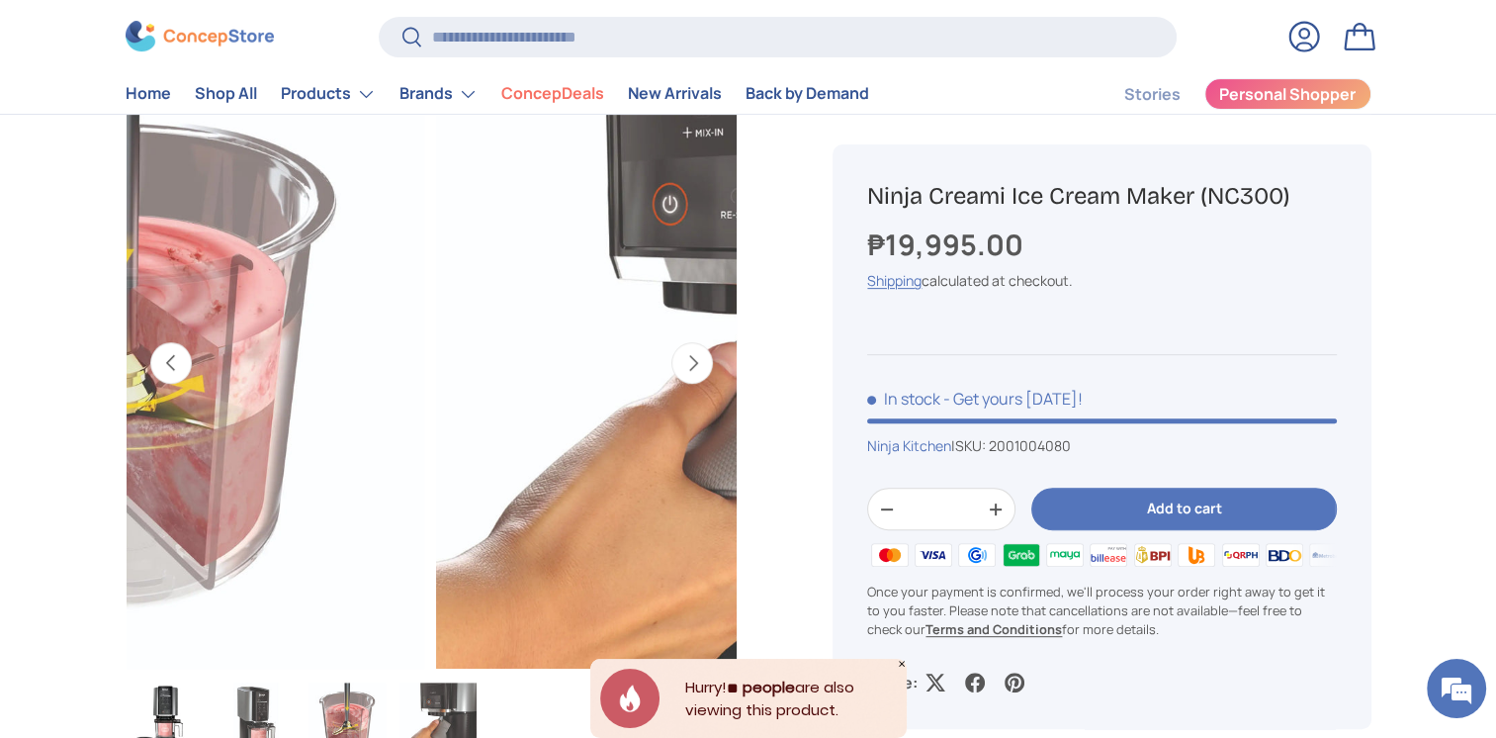
scroll to position [0, 1246]
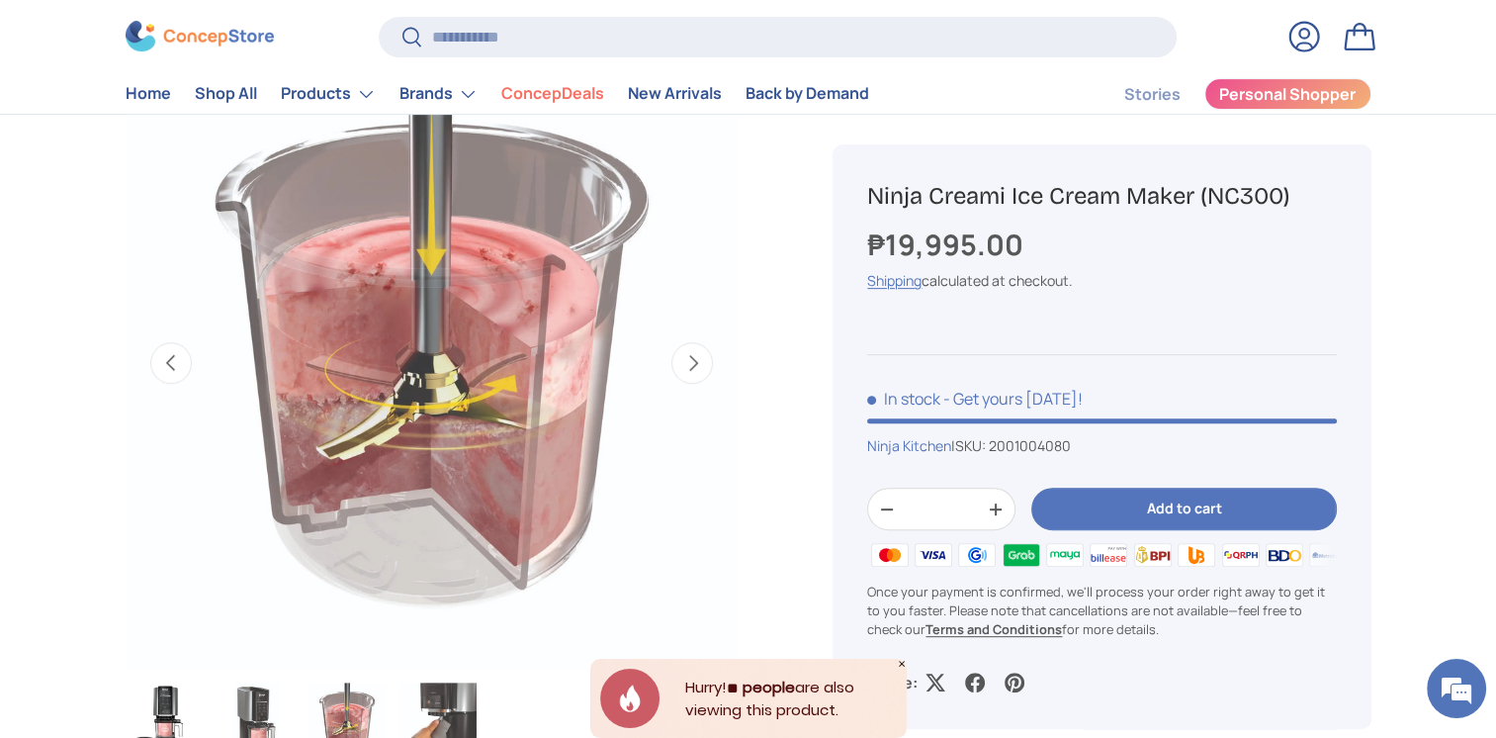
click at [178, 362] on button "Previous" at bounding box center [171, 363] width 42 height 42
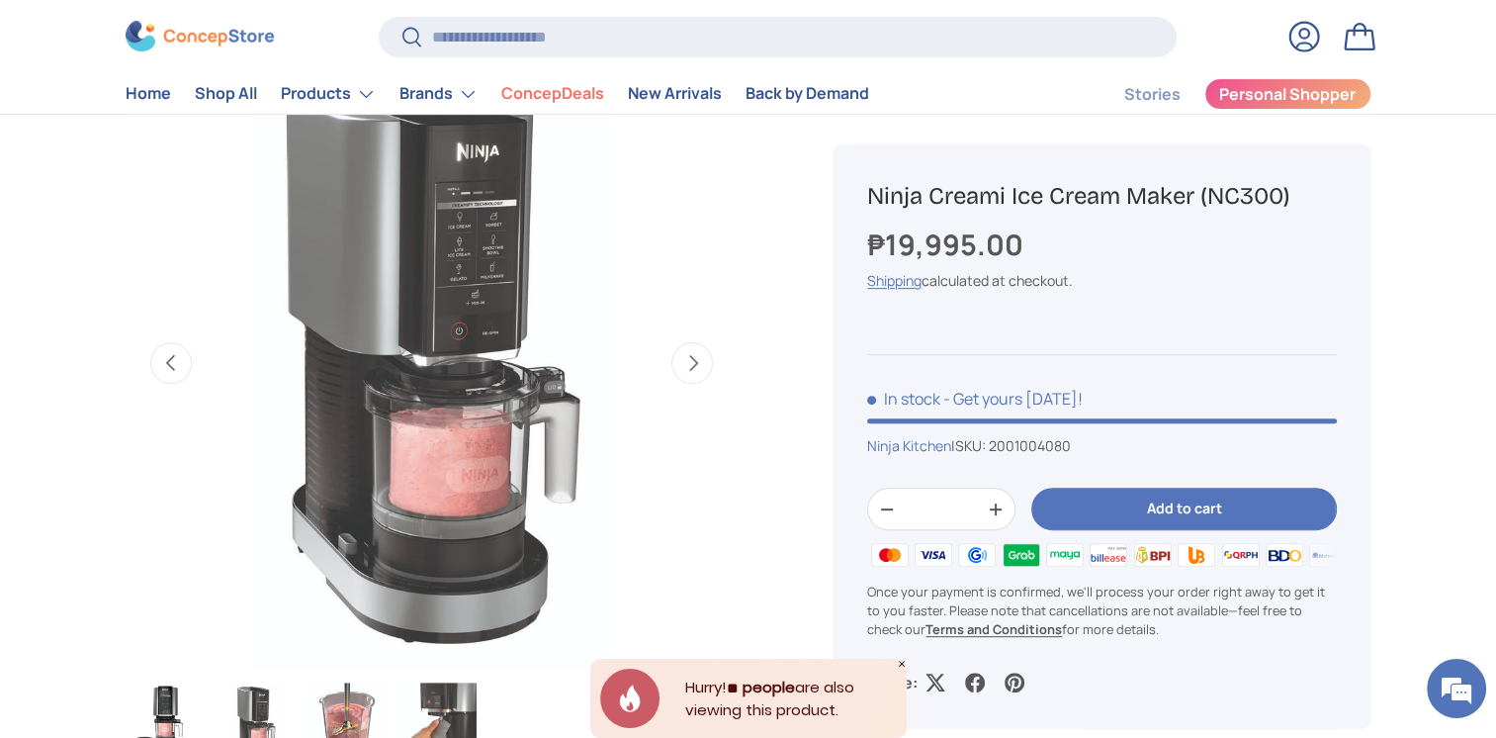
click at [178, 362] on button "Previous" at bounding box center [171, 363] width 42 height 42
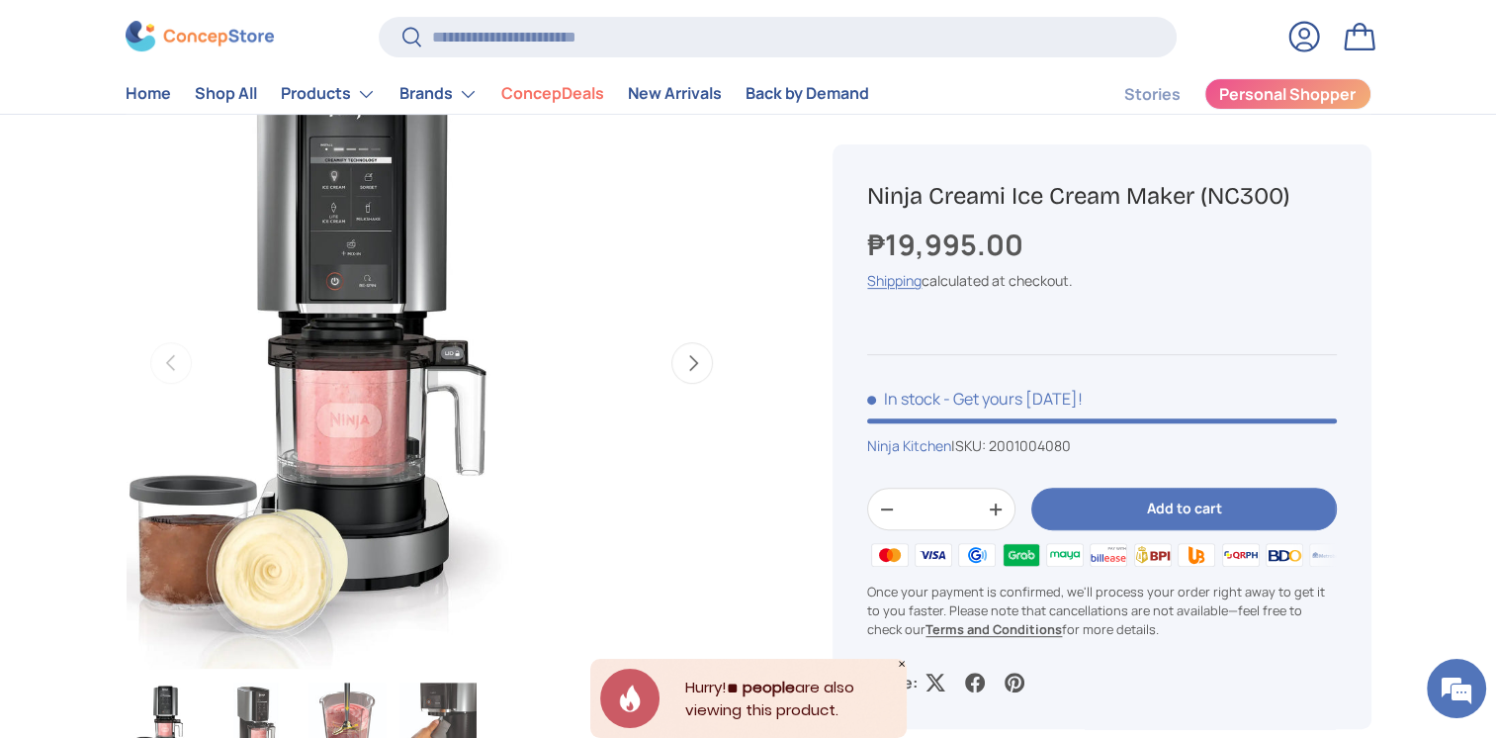
scroll to position [0, 0]
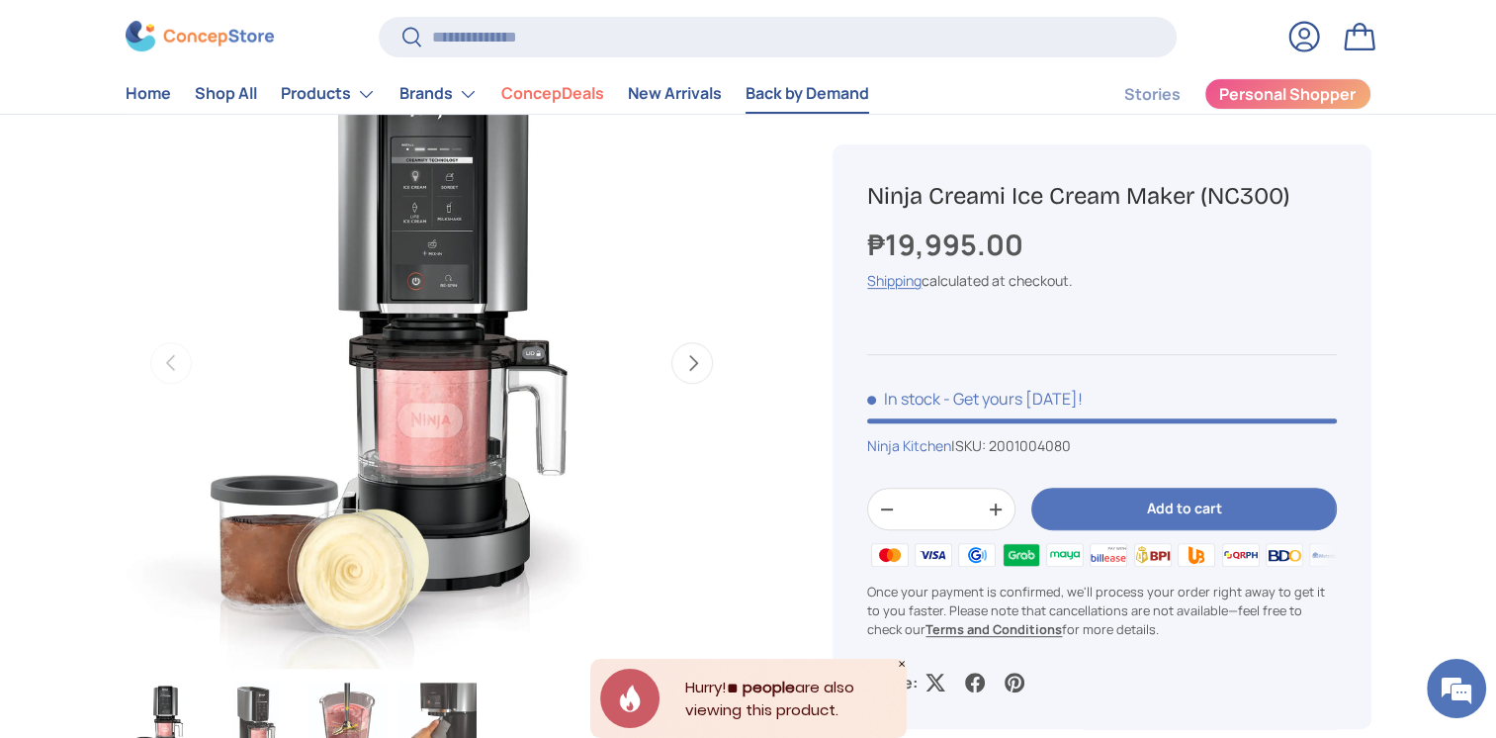
click at [807, 103] on link "Back by Demand" at bounding box center [807, 94] width 124 height 39
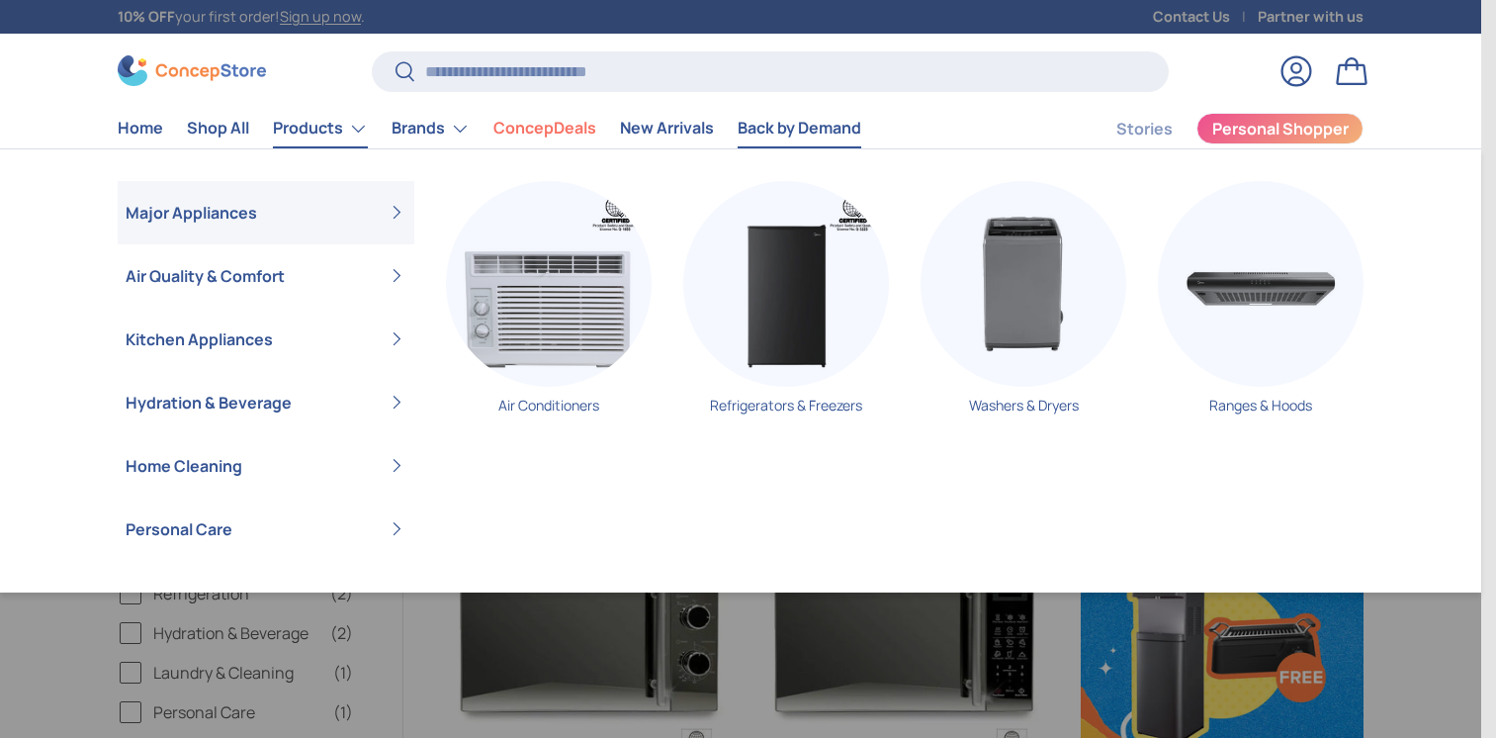
click at [332, 131] on link "Products" at bounding box center [320, 129] width 95 height 40
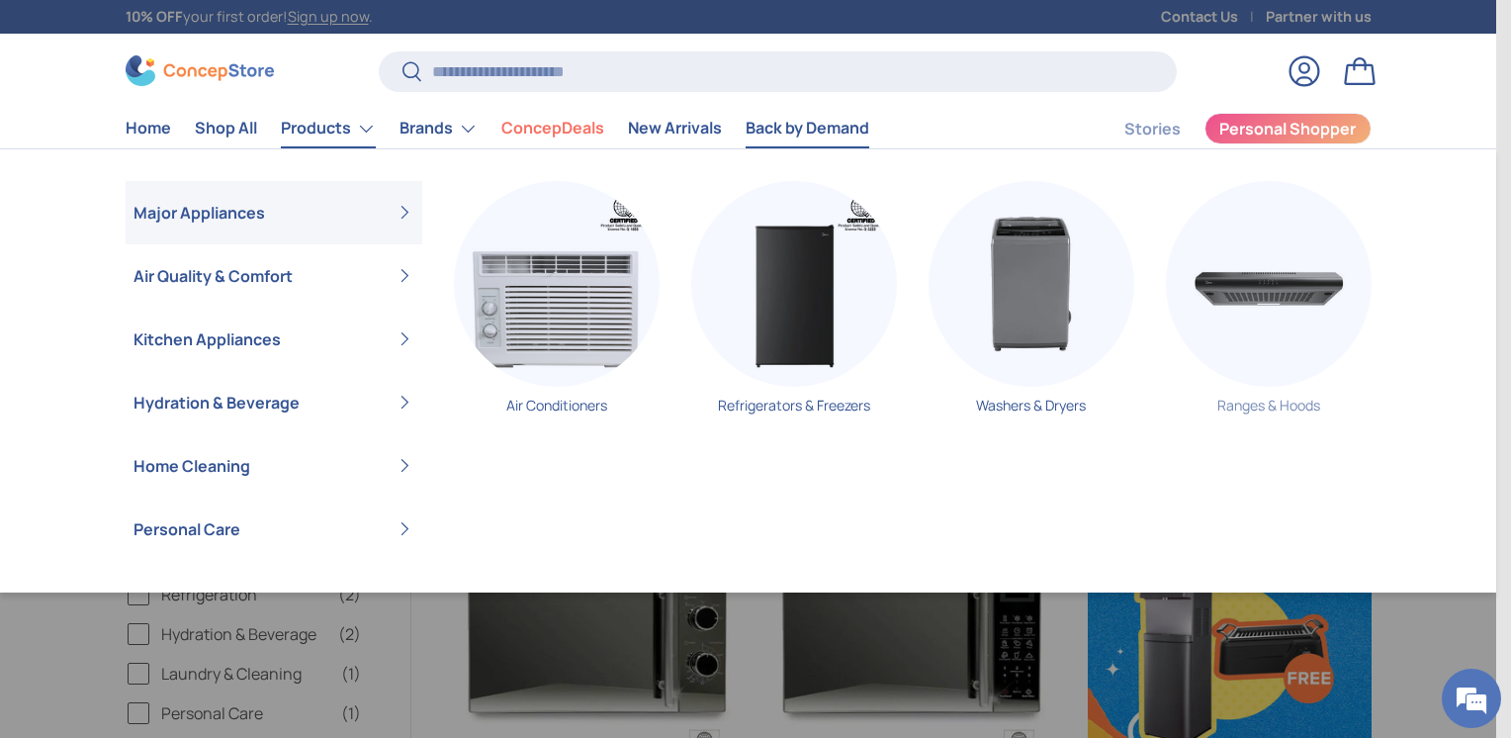
click at [1270, 303] on img "Primary" at bounding box center [1269, 284] width 206 height 206
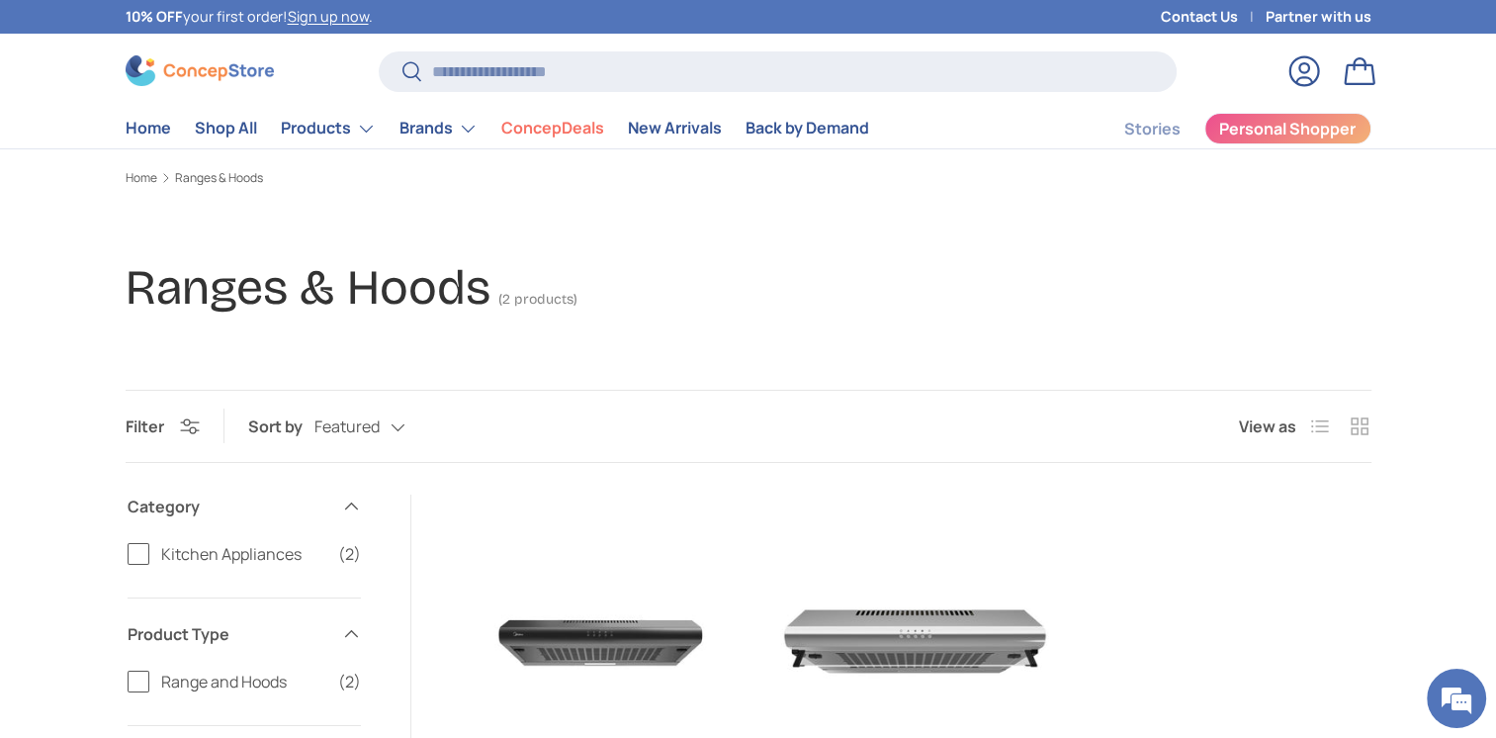
click at [183, 132] on li "Shop All" at bounding box center [226, 128] width 86 height 39
click at [200, 134] on link "Shop All" at bounding box center [226, 128] width 62 height 39
